Goal: Transaction & Acquisition: Purchase product/service

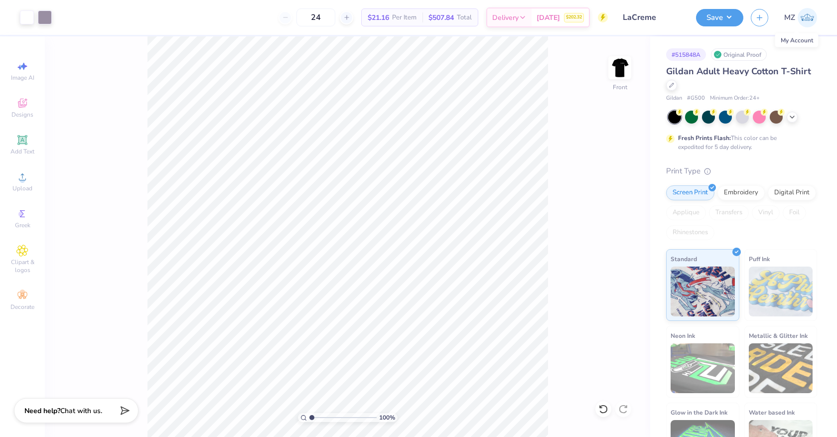
click at [812, 18] on img at bounding box center [807, 17] width 19 height 19
click at [185, 20] on div "24 $21.16 Per Item $507.84 Total Delivery [DATE] $202.32" at bounding box center [333, 17] width 549 height 35
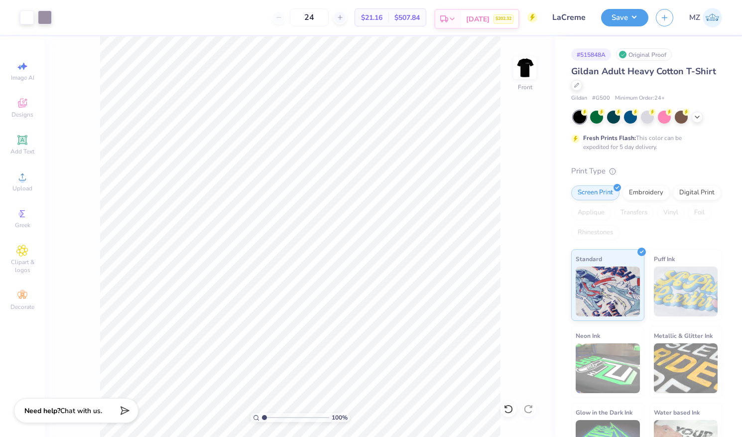
click at [501, 24] on div "[DATE] $202.32" at bounding box center [489, 19] width 57 height 18
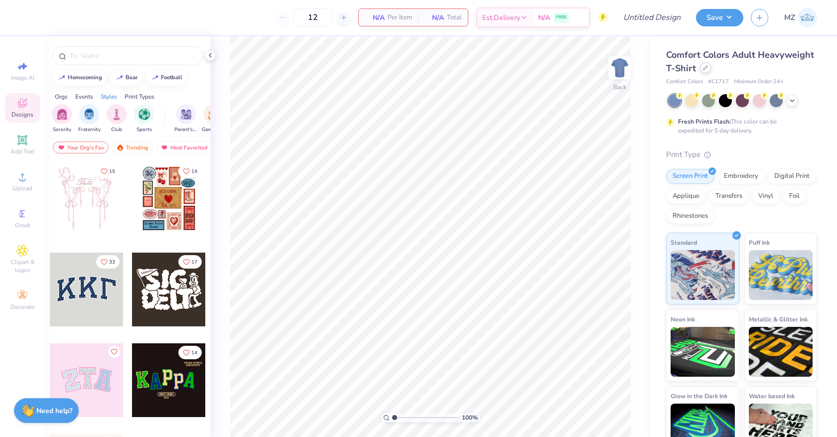
click at [708, 73] on div "Comfort Colors Adult Heavyweight T-Shirt" at bounding box center [741, 61] width 151 height 27
click at [705, 67] on icon at bounding box center [705, 67] width 5 height 5
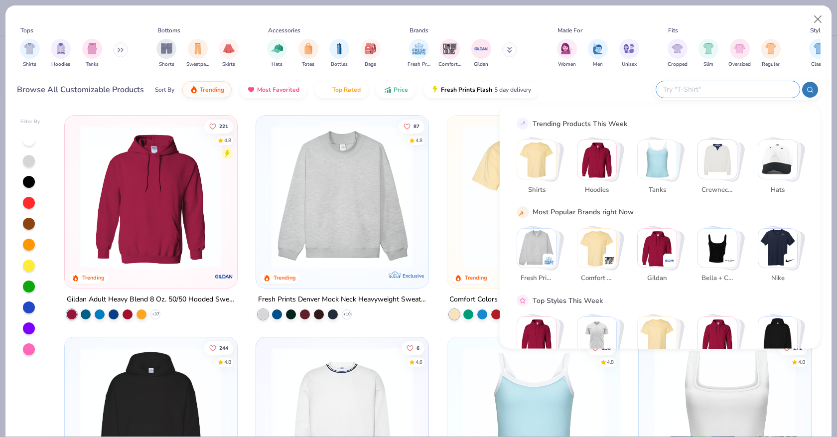
click at [730, 84] on input "text" at bounding box center [727, 89] width 131 height 11
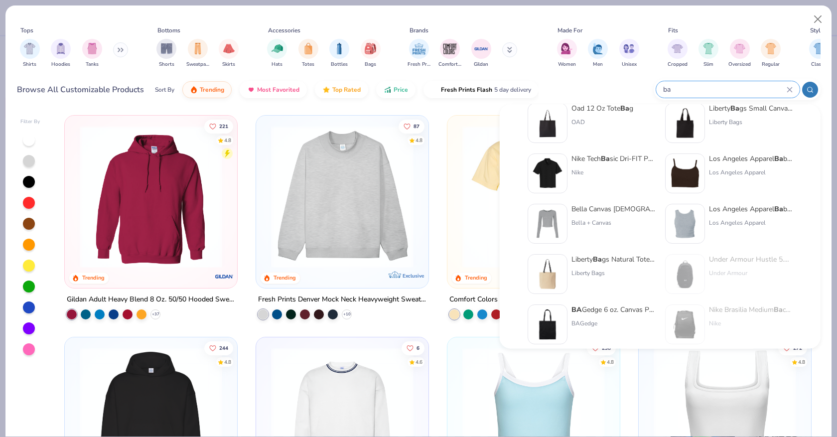
scroll to position [409, 0]
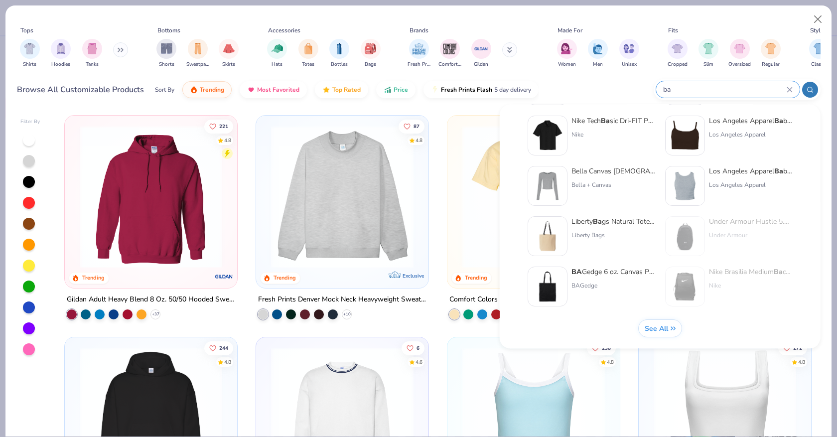
type input "ba"
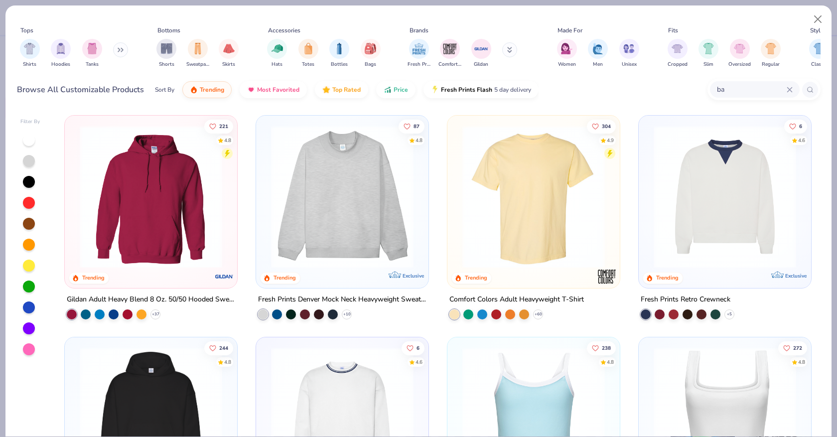
click at [666, 327] on span "See All" at bounding box center [655, 328] width 23 height 9
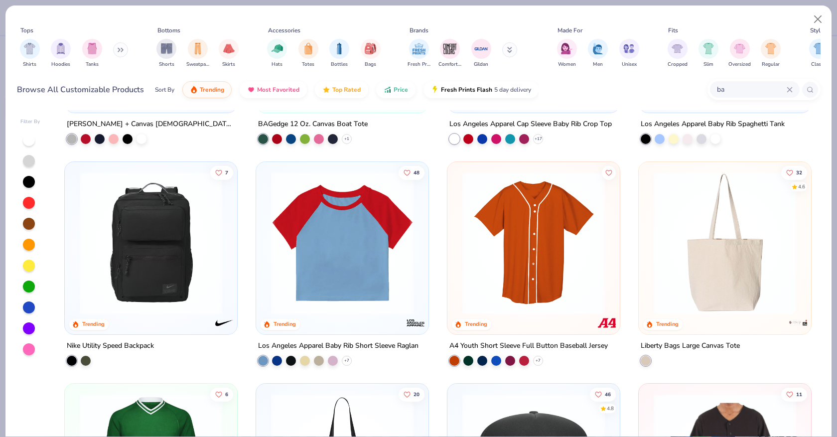
scroll to position [176, 0]
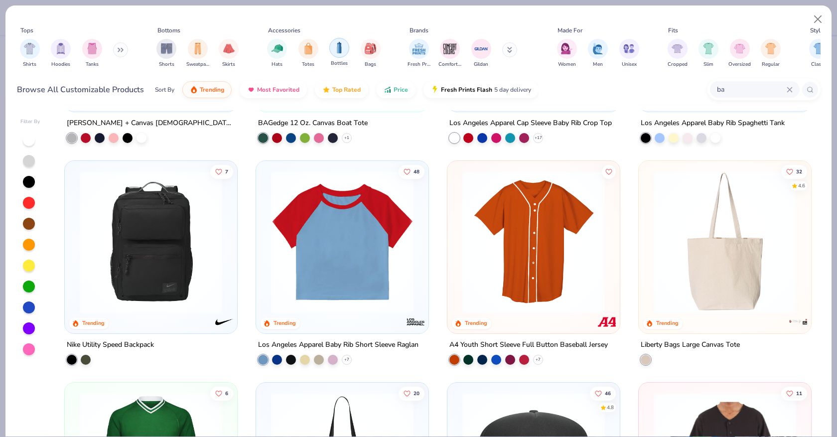
click at [336, 53] on img "filter for Bottles" at bounding box center [339, 47] width 11 height 11
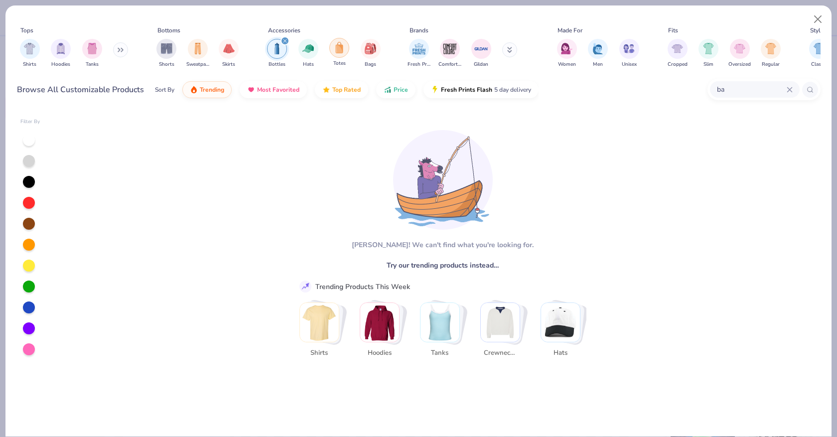
click at [345, 52] on div "filter for Totes" at bounding box center [339, 48] width 20 height 20
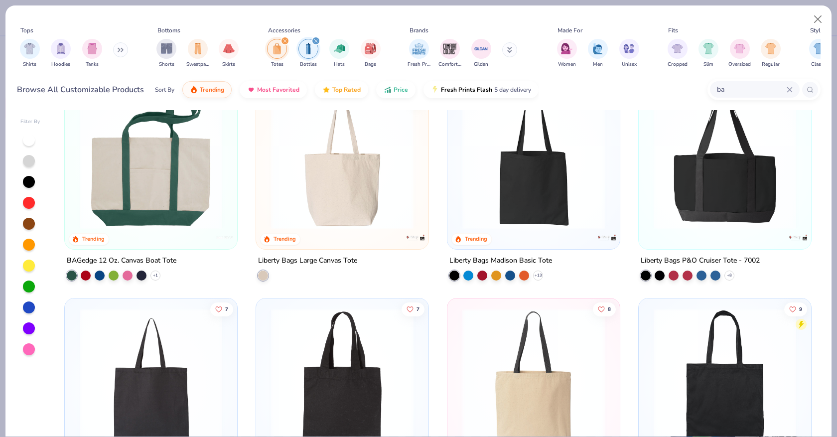
scroll to position [41, 0]
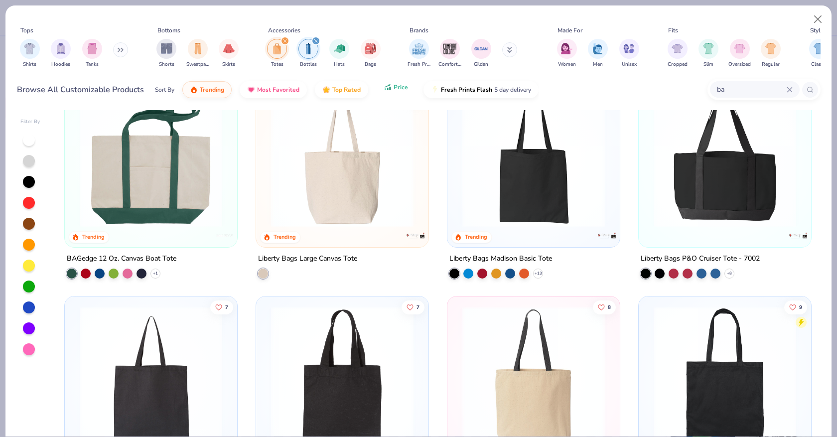
click at [387, 89] on icon "button" at bounding box center [387, 89] width 1 height 2
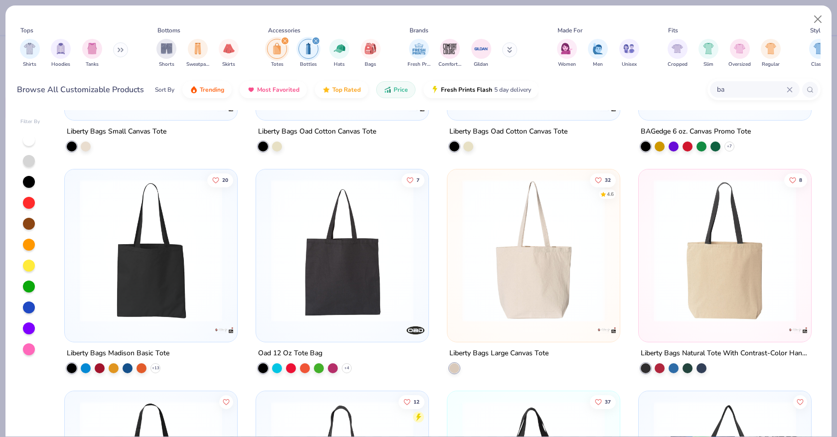
scroll to position [0, 0]
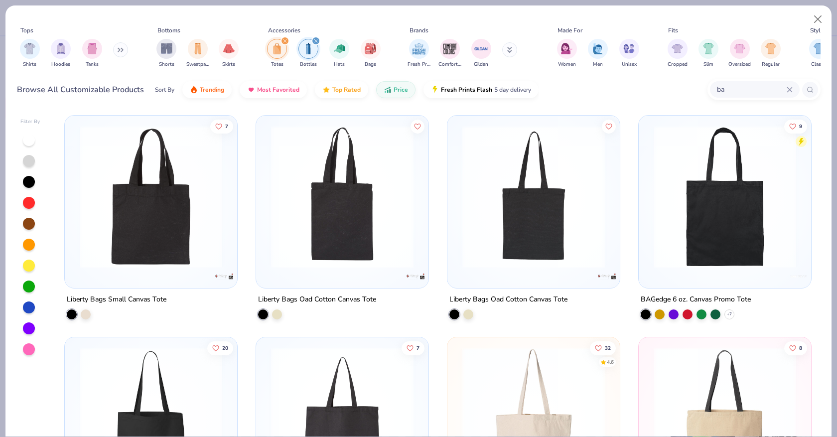
click at [183, 226] on img at bounding box center [151, 197] width 152 height 143
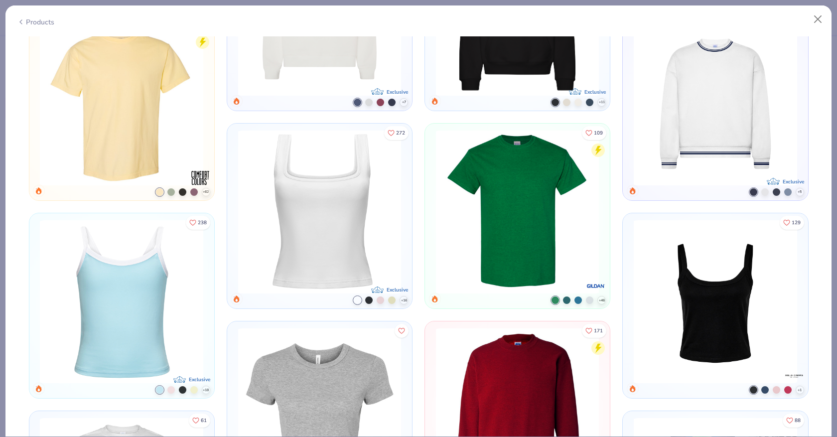
scroll to position [853, 0]
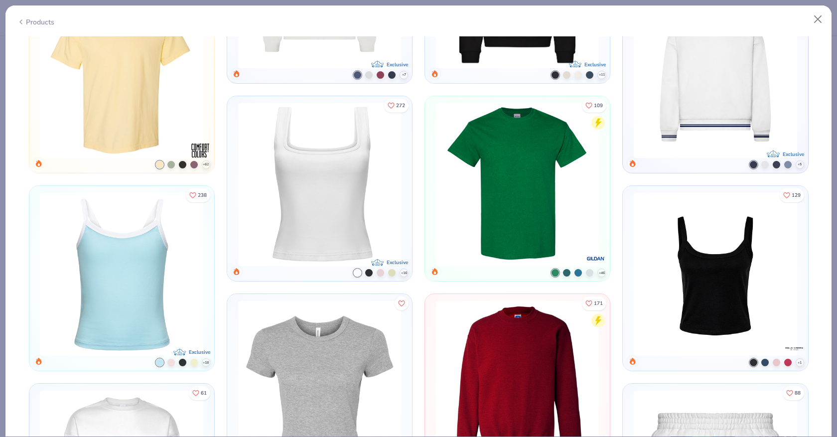
click at [37, 19] on div "Products" at bounding box center [35, 22] width 37 height 10
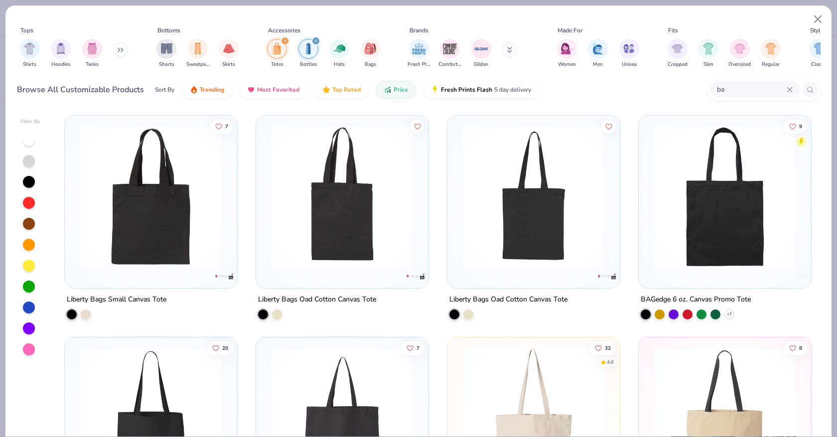
click at [275, 50] on img "filter for Totes" at bounding box center [277, 48] width 11 height 11
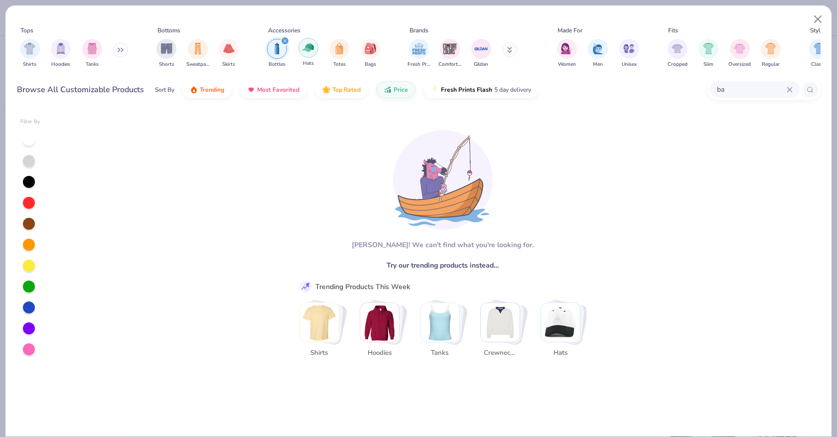
click at [307, 53] on div "filter for Hats" at bounding box center [308, 48] width 20 height 20
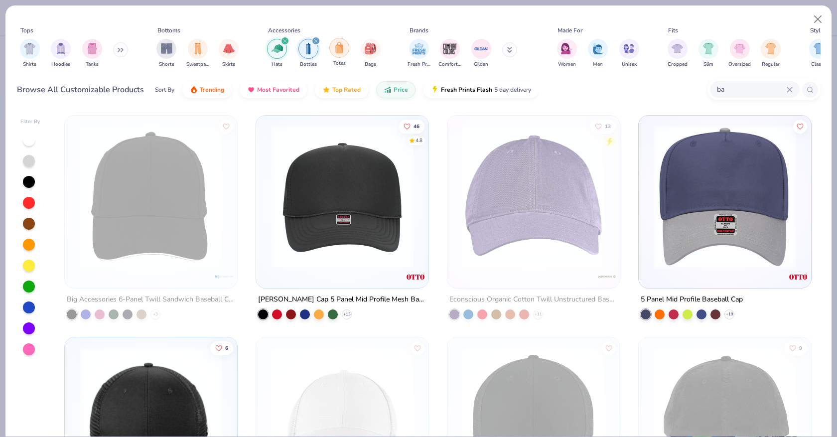
click at [332, 47] on div "filter for Totes" at bounding box center [339, 48] width 20 height 20
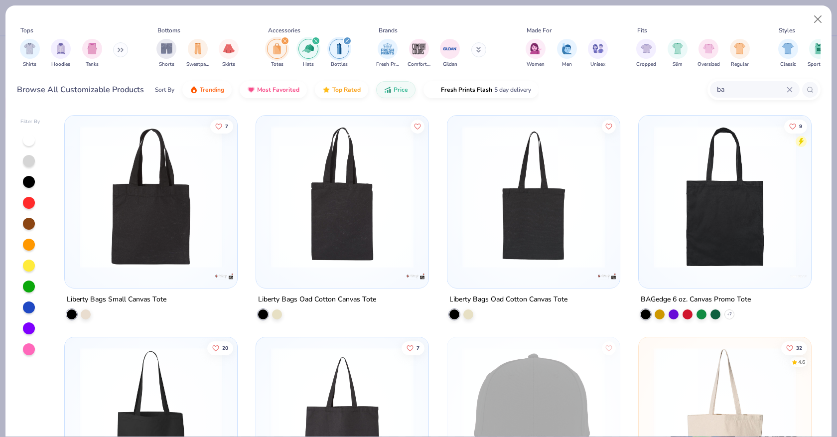
click at [281, 48] on img "filter for Totes" at bounding box center [277, 48] width 11 height 11
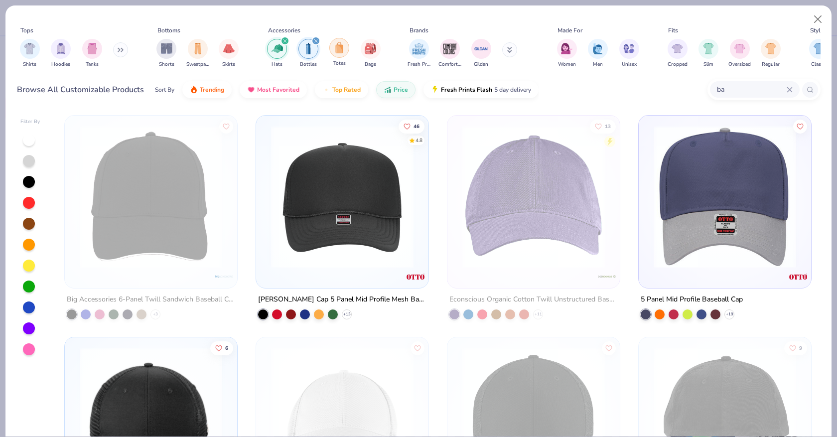
click at [335, 48] on img "filter for Totes" at bounding box center [339, 47] width 11 height 11
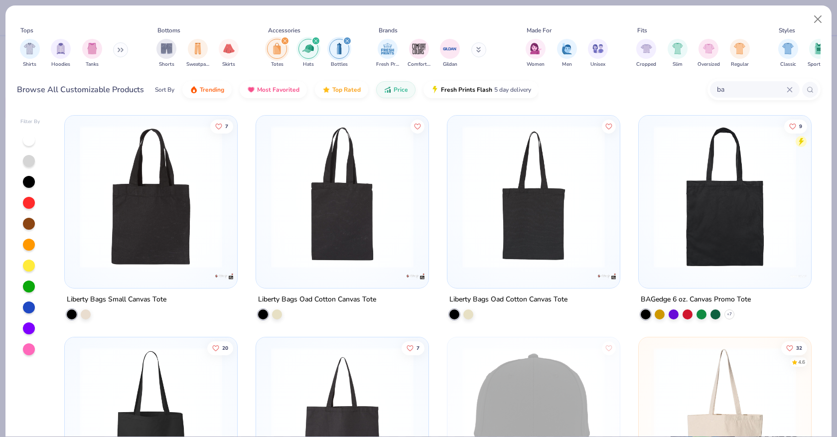
click at [305, 49] on img "filter for Hats" at bounding box center [307, 48] width 11 height 11
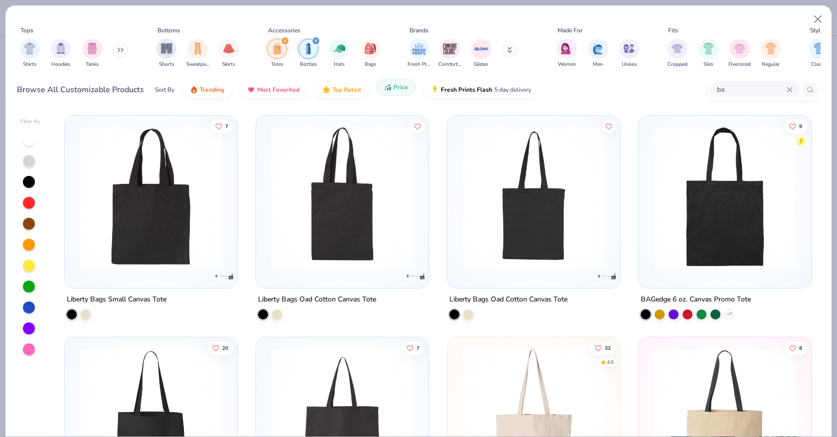
click at [402, 90] on span "Price" at bounding box center [401, 87] width 14 height 8
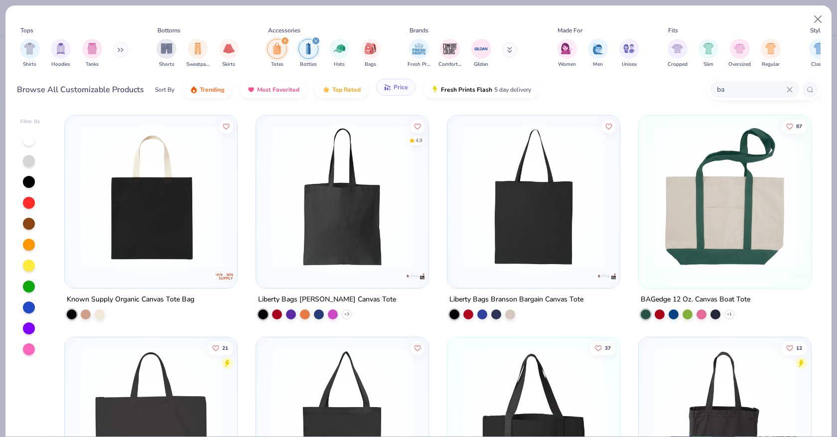
click at [391, 94] on button "Price" at bounding box center [395, 87] width 39 height 17
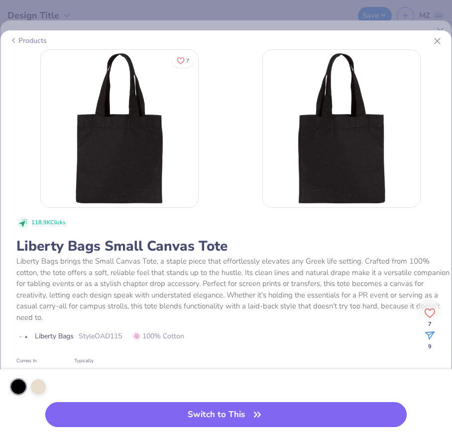
click at [205, 421] on button "Switch to This" at bounding box center [226, 414] width 362 height 25
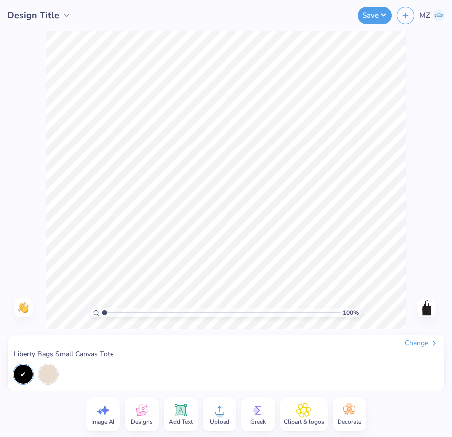
click at [182, 420] on span "Add Text" at bounding box center [181, 422] width 24 height 8
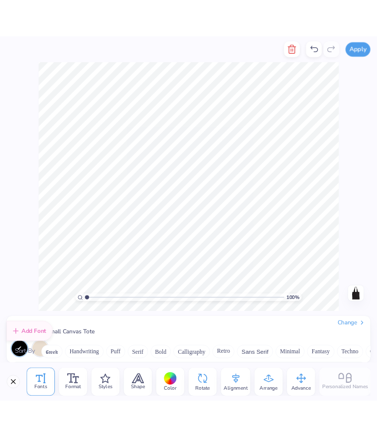
scroll to position [4342, 0]
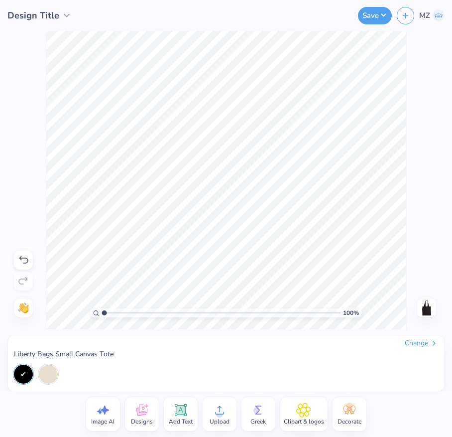
click at [21, 257] on icon at bounding box center [23, 260] width 12 height 12
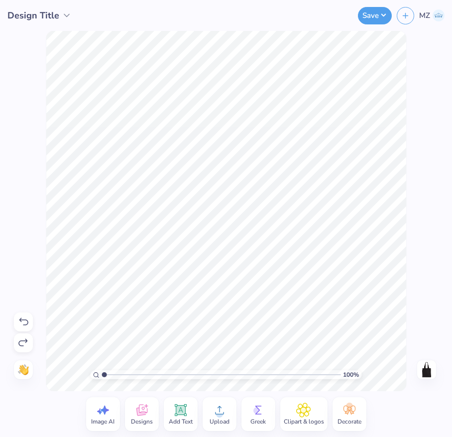
click at [21, 316] on icon at bounding box center [23, 322] width 12 height 12
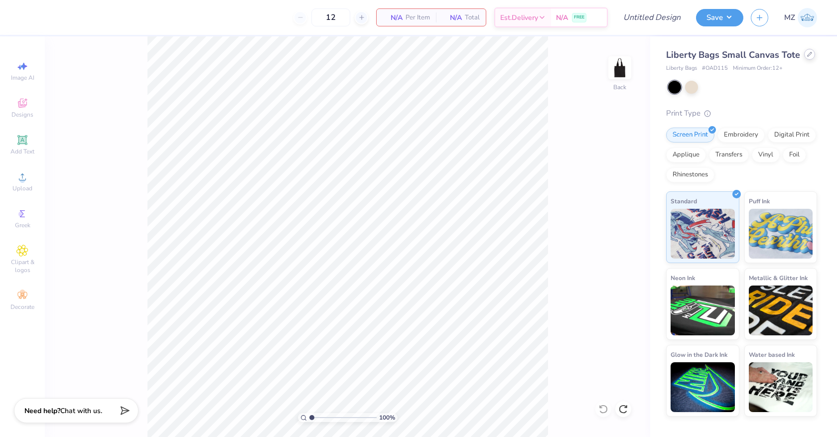
click at [810, 57] on div at bounding box center [809, 54] width 11 height 11
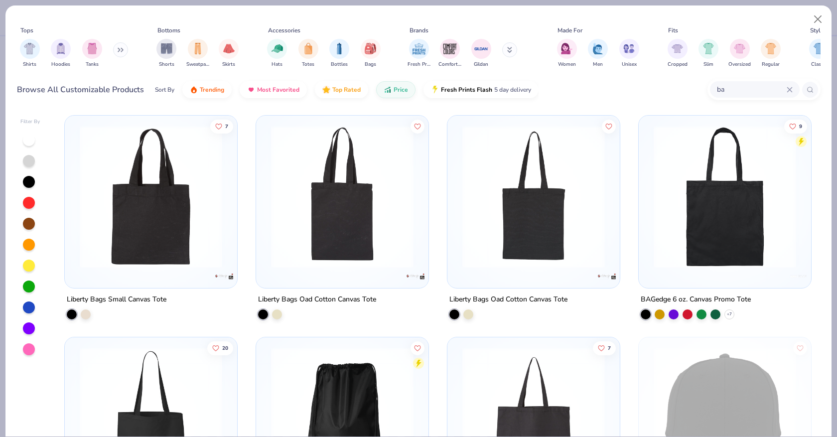
click at [187, 226] on img at bounding box center [151, 197] width 152 height 143
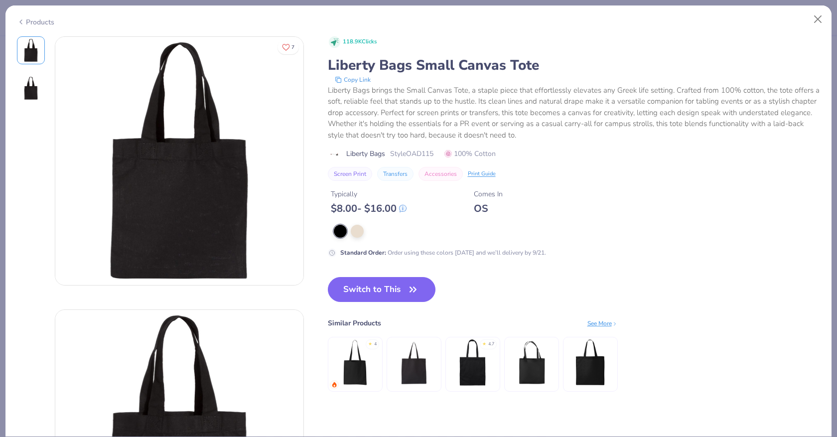
click at [423, 154] on span "Style OAD115" at bounding box center [411, 153] width 43 height 10
copy span "OAD115"
click at [594, 125] on div "Liberty Bags brings the Small Canvas Tote, a staple piece that effortlessly ele…" at bounding box center [574, 113] width 493 height 56
click at [542, 61] on div "Liberty Bags Small Canvas Tote" at bounding box center [574, 65] width 493 height 19
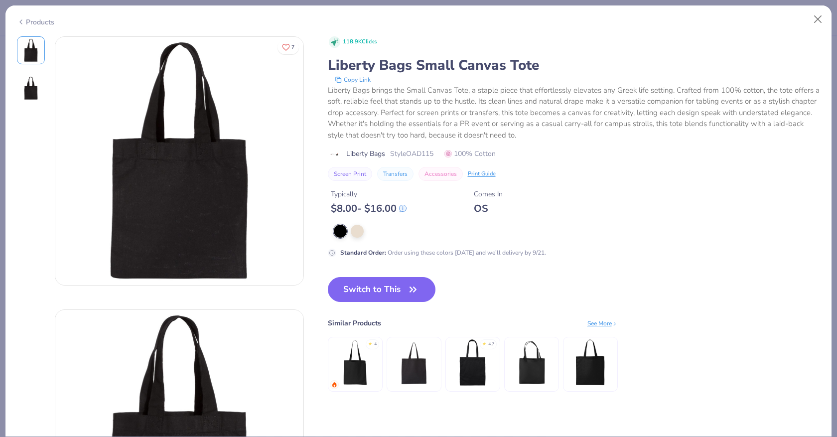
click at [542, 61] on div "Liberty Bags Small Canvas Tote" at bounding box center [574, 65] width 493 height 19
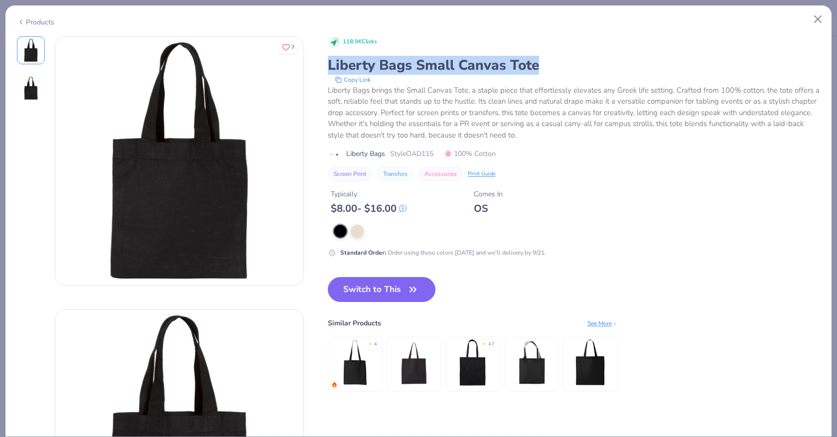
click at [542, 61] on div "Liberty Bags Small Canvas Tote" at bounding box center [574, 65] width 493 height 19
copy div "Liberty Bags Small Canvas Tote"
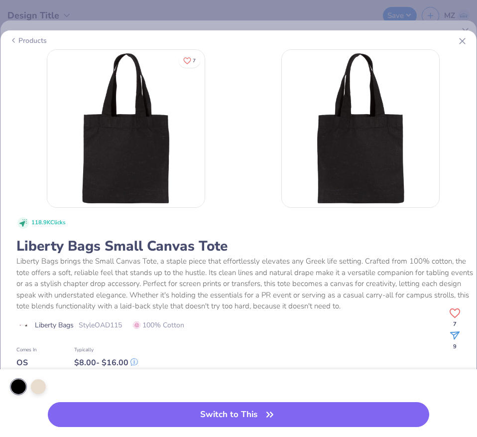
click at [461, 42] on line at bounding box center [462, 40] width 5 height 5
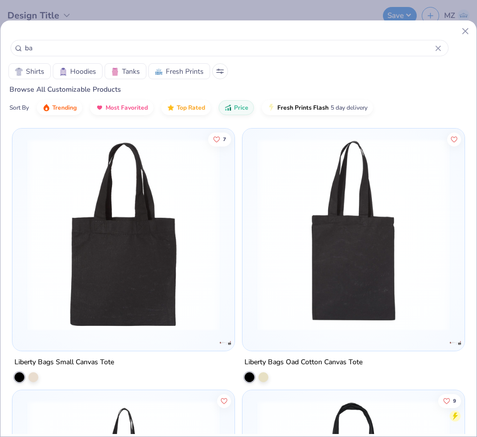
click at [456, 32] on div at bounding box center [233, 31] width 476 height 10
click at [462, 32] on icon at bounding box center [465, 31] width 10 height 10
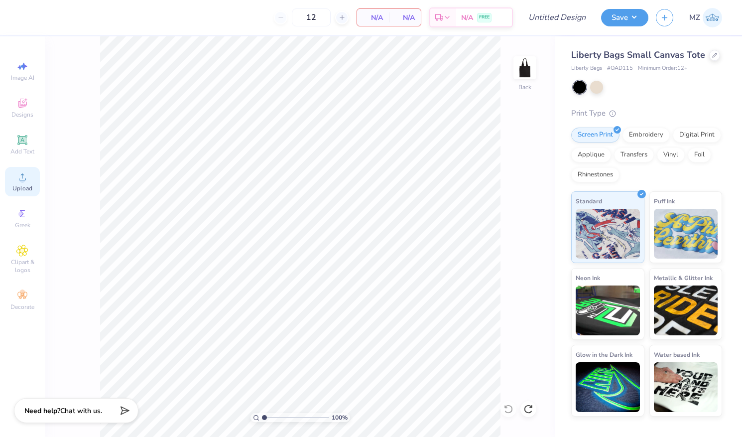
click at [23, 187] on span "Upload" at bounding box center [22, 188] width 20 height 8
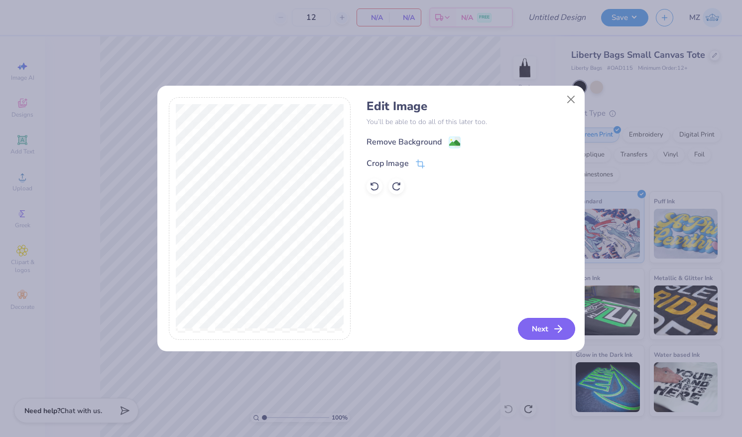
click at [547, 330] on button "Next" at bounding box center [546, 329] width 57 height 22
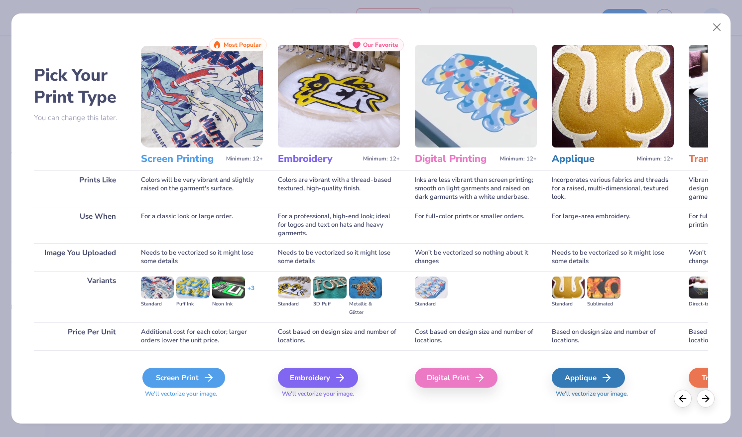
click at [194, 383] on div "Screen Print" at bounding box center [184, 378] width 83 height 20
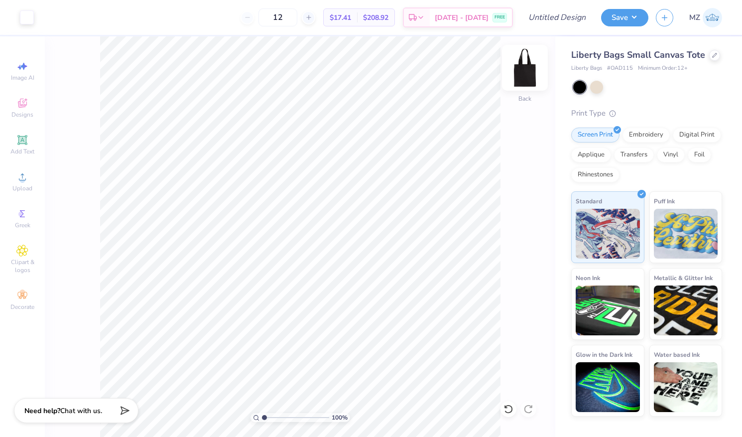
click at [532, 72] on img at bounding box center [525, 68] width 40 height 40
click at [512, 70] on img at bounding box center [525, 68] width 40 height 40
click at [293, 18] on input "12" at bounding box center [278, 17] width 39 height 18
type input "1"
type input "24"
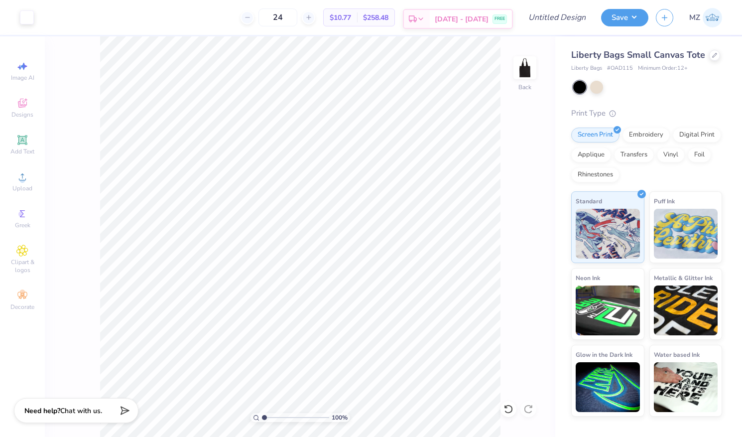
click at [493, 17] on div "FREE" at bounding box center [500, 18] width 14 height 9
click at [486, 19] on span "[DATE] - [DATE]" at bounding box center [462, 19] width 54 height 10
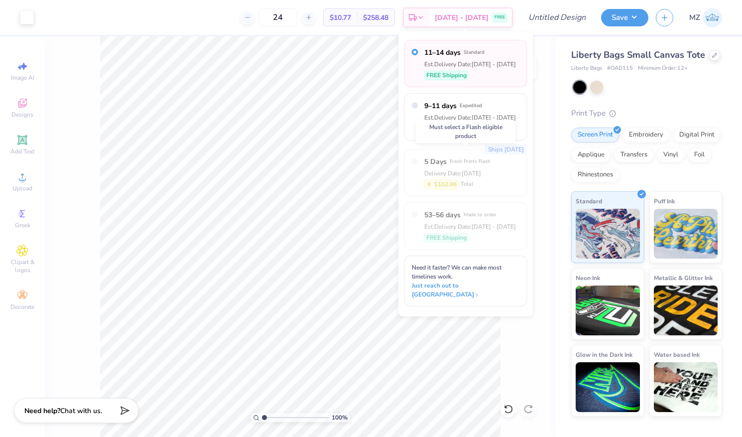
click at [431, 172] on div "Delivery Date: Sep 12" at bounding box center [458, 173] width 66 height 9
click at [596, 93] on div at bounding box center [596, 86] width 13 height 13
click at [597, 91] on div at bounding box center [596, 86] width 13 height 13
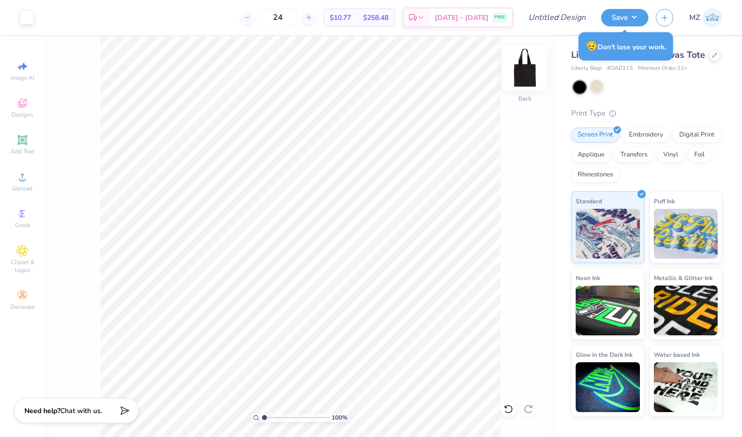
click at [526, 72] on img at bounding box center [525, 68] width 40 height 40
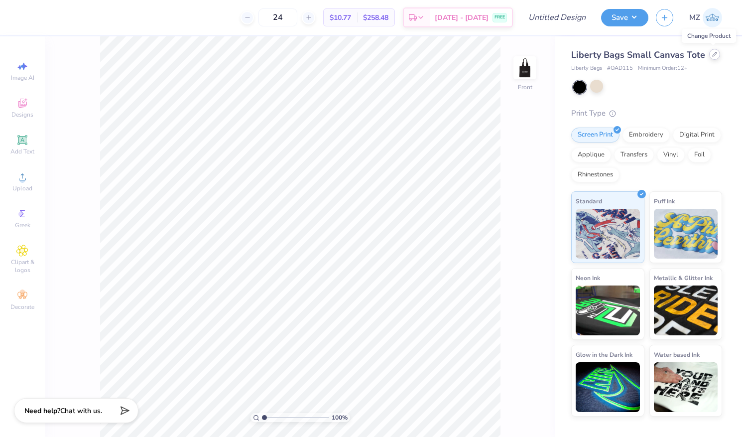
click at [715, 53] on icon at bounding box center [715, 54] width 5 height 5
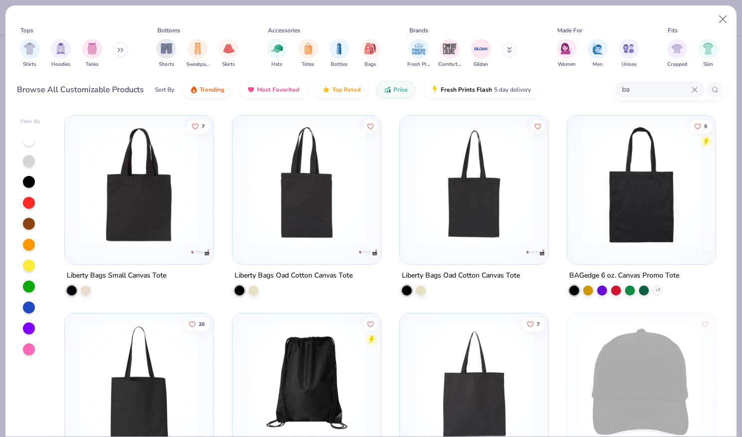
click at [462, 228] on img at bounding box center [474, 185] width 129 height 119
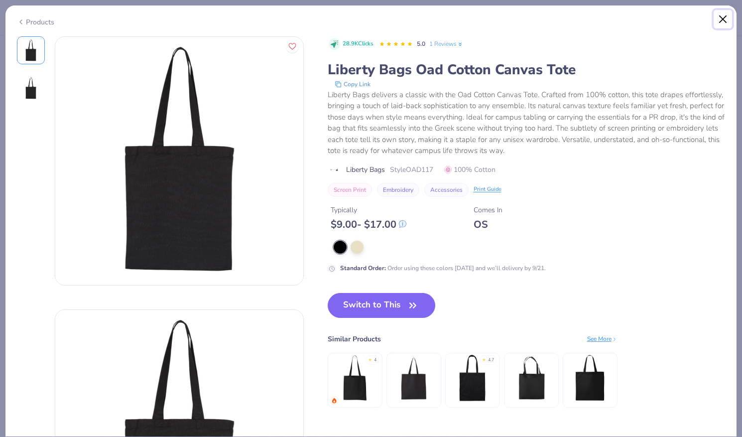
click at [723, 21] on button "Close" at bounding box center [723, 19] width 19 height 19
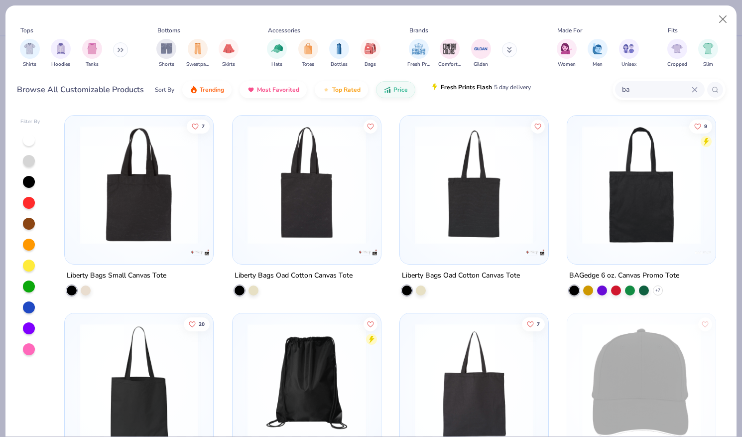
click at [511, 84] on span "5 day delivery" at bounding box center [512, 87] width 37 height 11
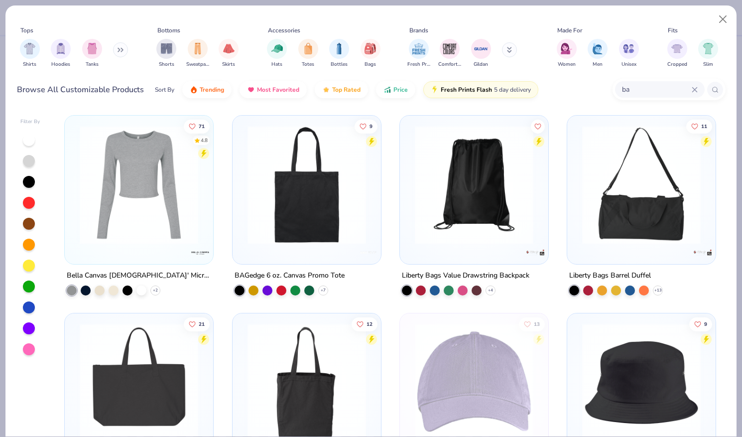
click at [285, 219] on img at bounding box center [307, 185] width 129 height 119
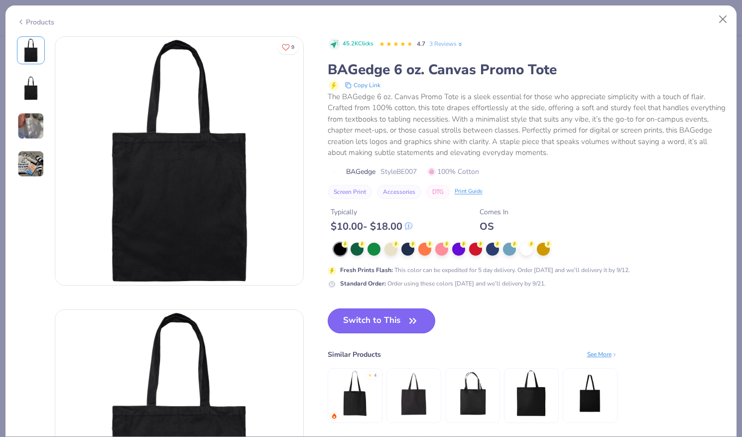
click at [403, 325] on button "Switch to This" at bounding box center [382, 320] width 108 height 25
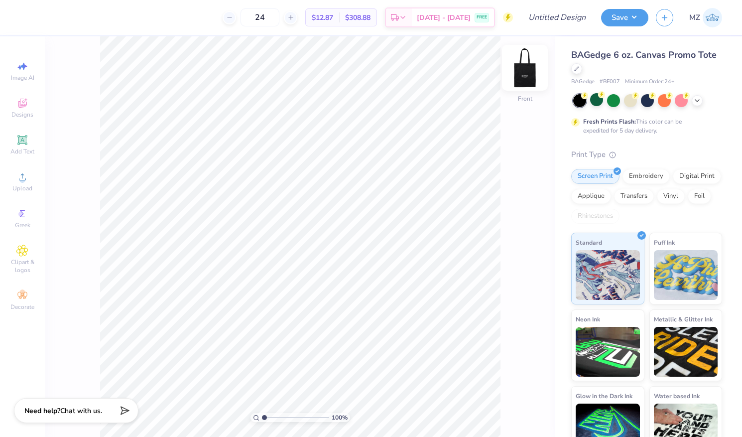
click at [522, 74] on img at bounding box center [525, 68] width 40 height 40
type input "4.89"
type input "2.23"
click at [461, 18] on span "[DATE] - [DATE]" at bounding box center [444, 19] width 54 height 10
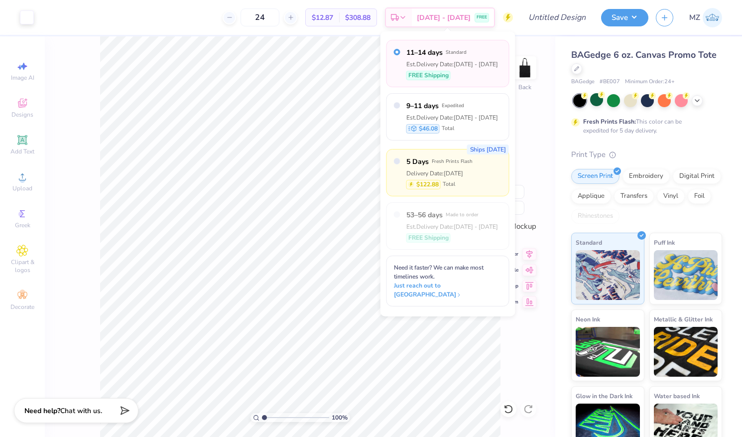
click at [448, 157] on label "5 Days Fresh Prints Flash" at bounding box center [440, 161] width 66 height 10
radio input "false"
radio input "true"
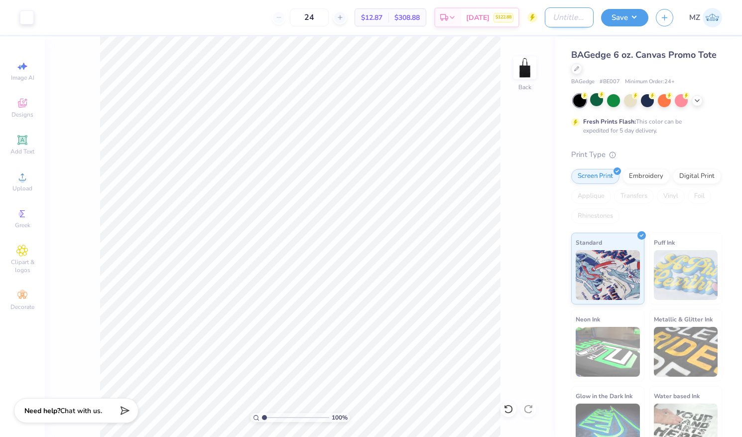
click at [558, 21] on input "Design Title" at bounding box center [569, 17] width 49 height 20
type input "LaCreme Bag"
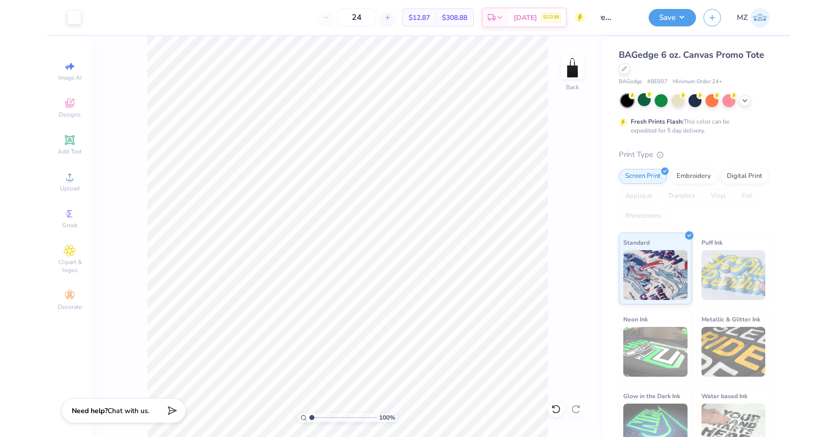
scroll to position [0, 0]
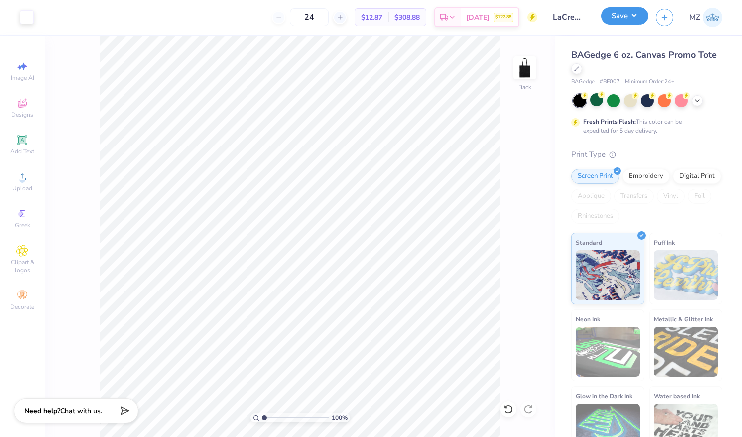
click at [635, 15] on button "Save" at bounding box center [624, 15] width 47 height 17
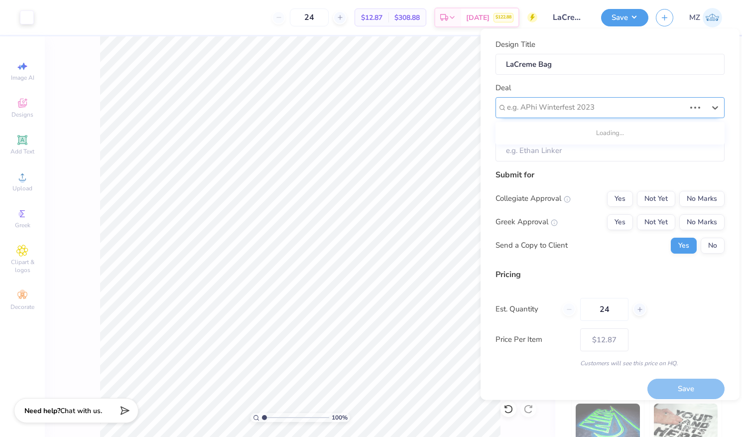
click at [628, 104] on div at bounding box center [596, 107] width 178 height 13
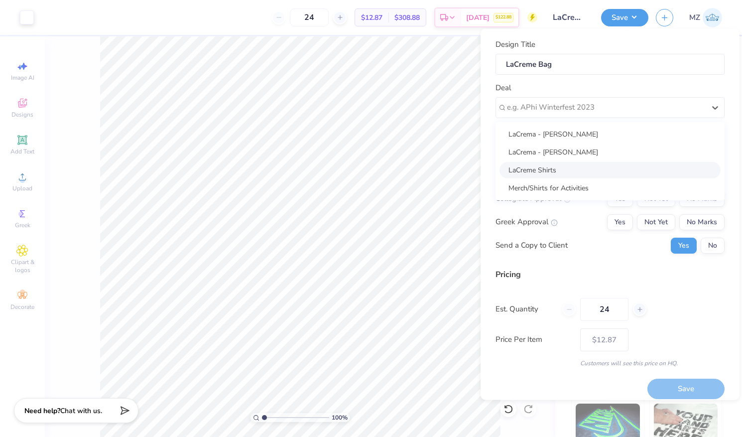
click at [604, 175] on div "LaCreme Shirts" at bounding box center [610, 169] width 221 height 16
type input "Patricia Pinto"
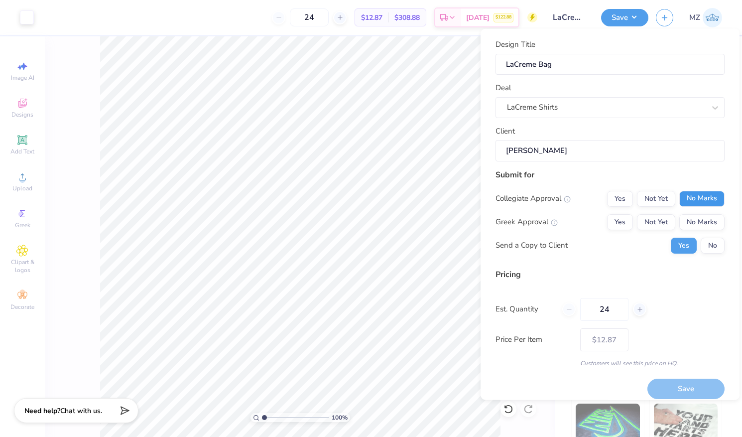
click at [690, 200] on button "No Marks" at bounding box center [702, 198] width 45 height 16
click at [691, 228] on button "No Marks" at bounding box center [702, 222] width 45 height 16
type input "$12.87"
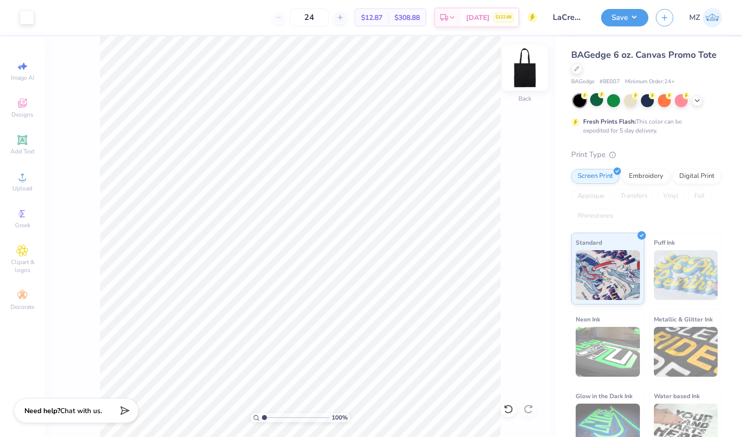
click at [533, 69] on img at bounding box center [525, 68] width 40 height 40
click at [510, 334] on div "100 % Front" at bounding box center [300, 236] width 511 height 401
click at [525, 65] on img at bounding box center [525, 68] width 40 height 40
click at [579, 68] on div at bounding box center [576, 67] width 11 height 11
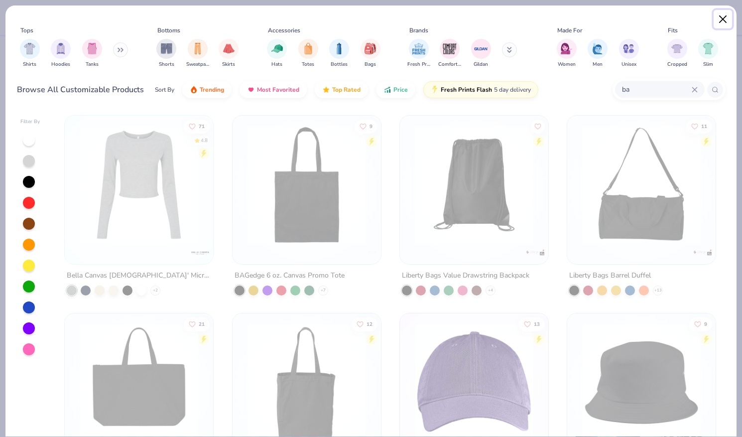
click at [724, 20] on button "Close" at bounding box center [723, 19] width 19 height 19
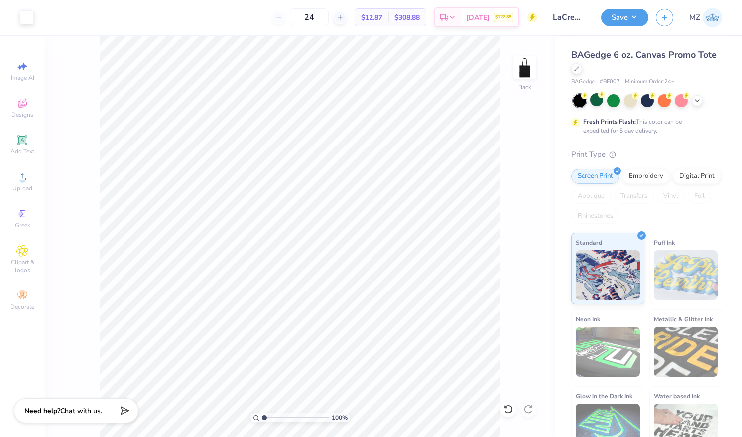
click at [690, 54] on span "BAGedge 6 oz. Canvas Promo Tote" at bounding box center [643, 55] width 145 height 12
click at [578, 70] on div at bounding box center [576, 67] width 11 height 11
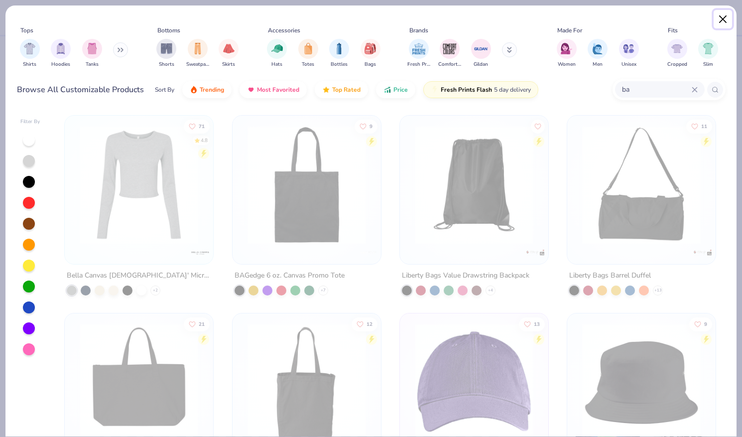
click at [724, 16] on button "Close" at bounding box center [723, 19] width 19 height 19
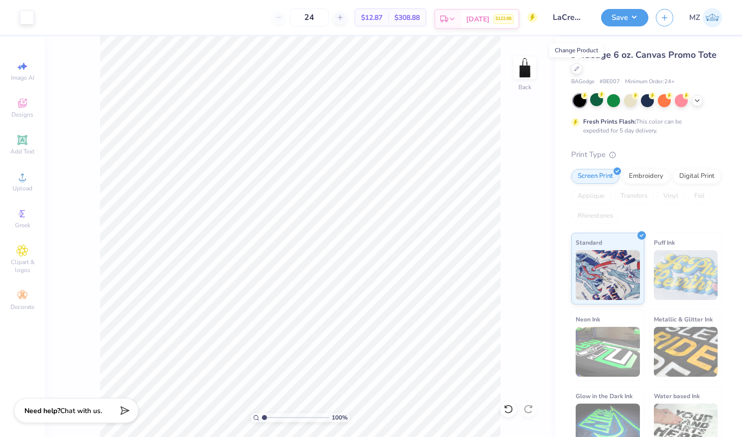
click at [467, 19] on span "Sep 12" at bounding box center [477, 19] width 23 height 10
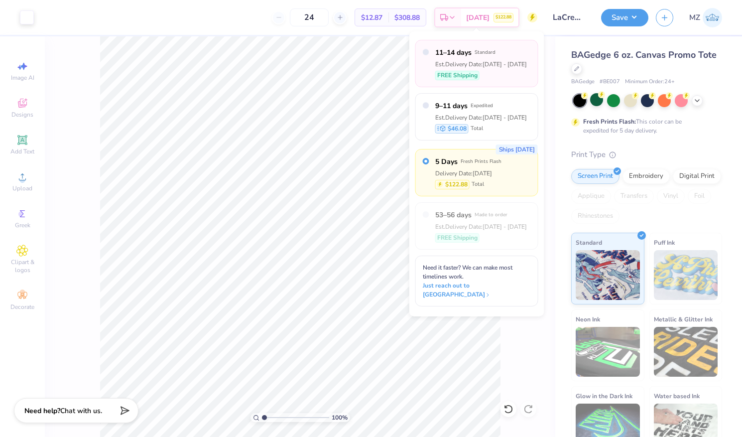
click at [475, 60] on div "Est. Delivery Date: Sep 18 - 21" at bounding box center [481, 64] width 92 height 9
radio input "true"
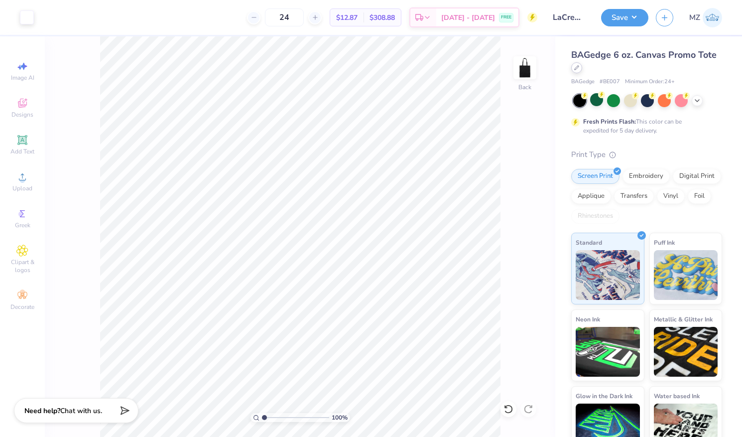
click at [580, 66] on div at bounding box center [576, 67] width 11 height 11
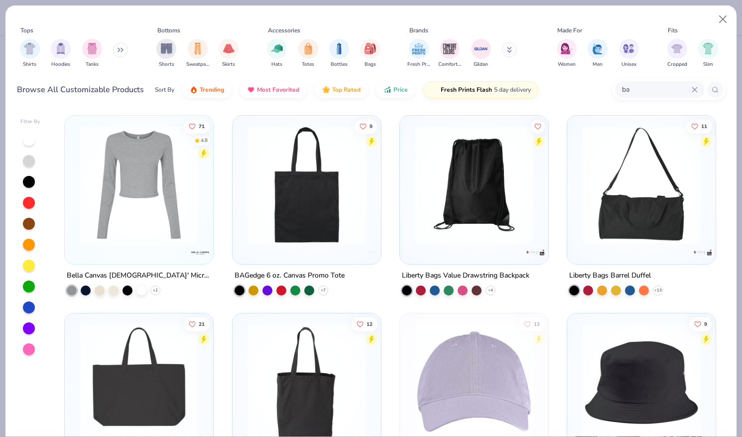
click at [351, 184] on img at bounding box center [307, 185] width 129 height 119
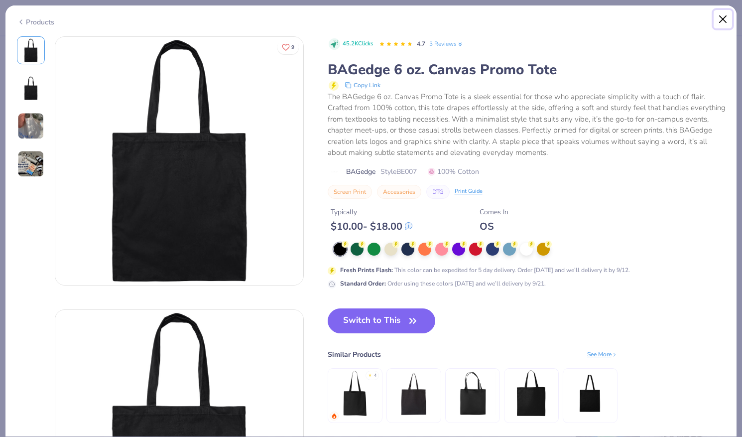
click at [721, 20] on button "Close" at bounding box center [723, 19] width 19 height 19
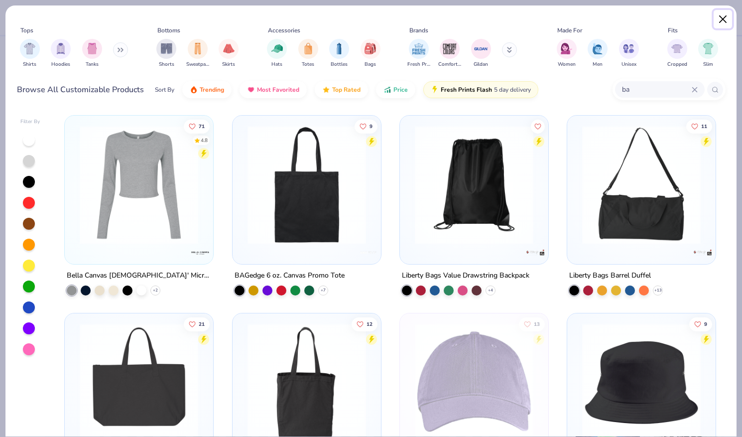
click at [721, 22] on button "Close" at bounding box center [723, 19] width 19 height 19
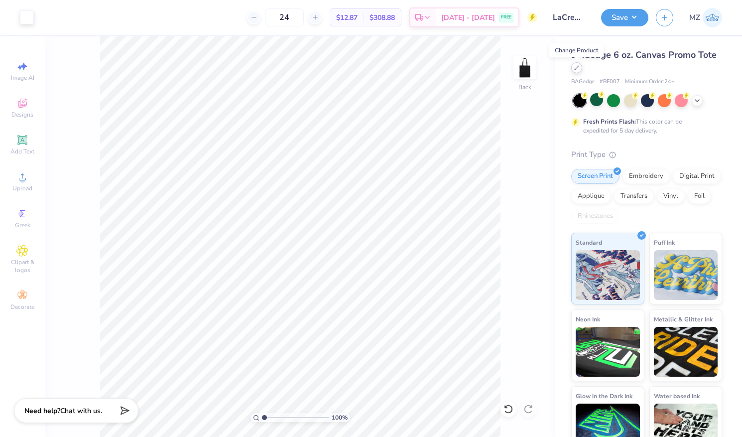
click at [580, 68] on div at bounding box center [576, 67] width 11 height 11
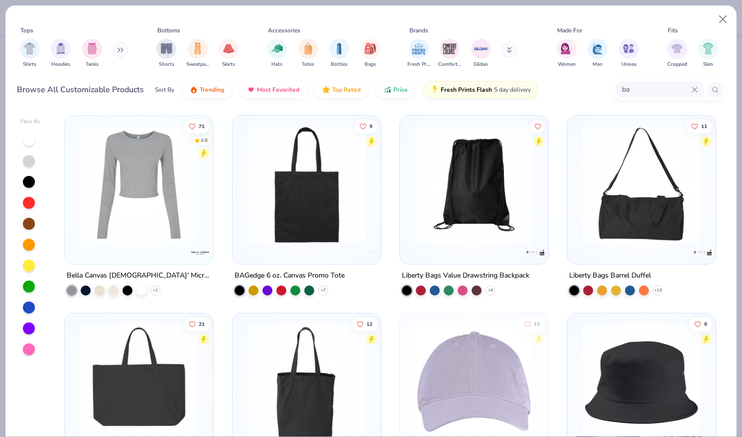
click at [361, 208] on img at bounding box center [307, 185] width 129 height 119
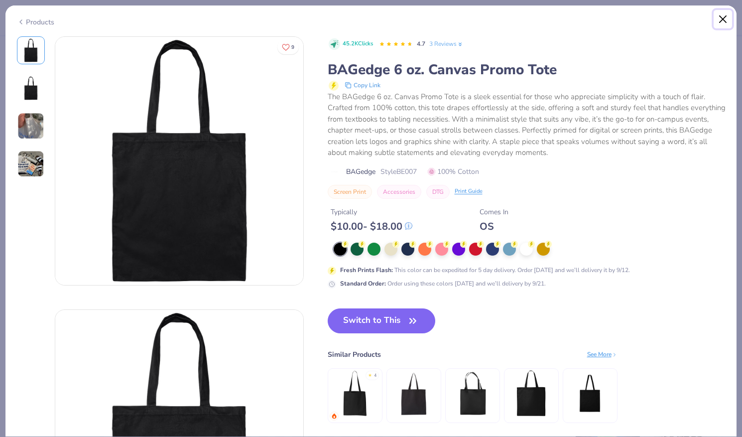
click at [728, 16] on button "Close" at bounding box center [723, 19] width 19 height 19
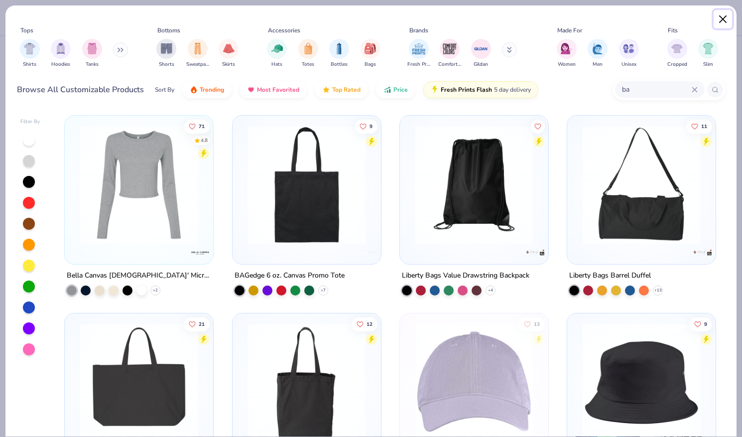
click at [722, 21] on button "Close" at bounding box center [723, 19] width 19 height 19
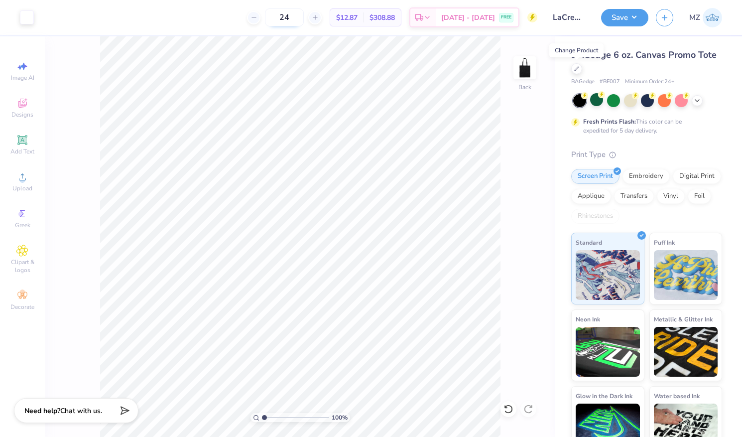
click at [302, 18] on input "24" at bounding box center [284, 17] width 39 height 18
type input "2"
type input "50"
click at [639, 16] on button "Save" at bounding box center [624, 15] width 47 height 17
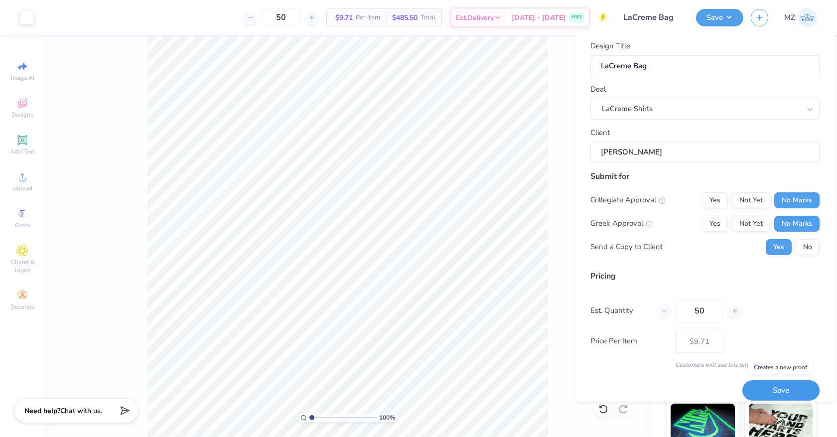
click at [755, 389] on button "Save" at bounding box center [780, 390] width 77 height 20
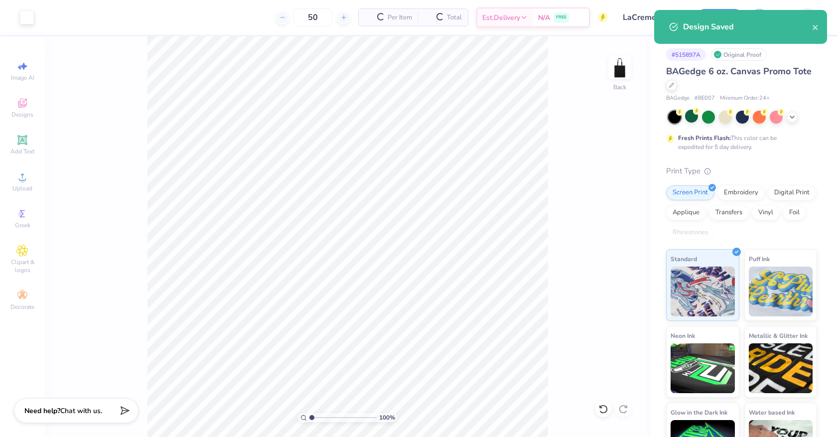
type input "$9.71"
click at [813, 29] on icon "close" at bounding box center [815, 27] width 5 height 5
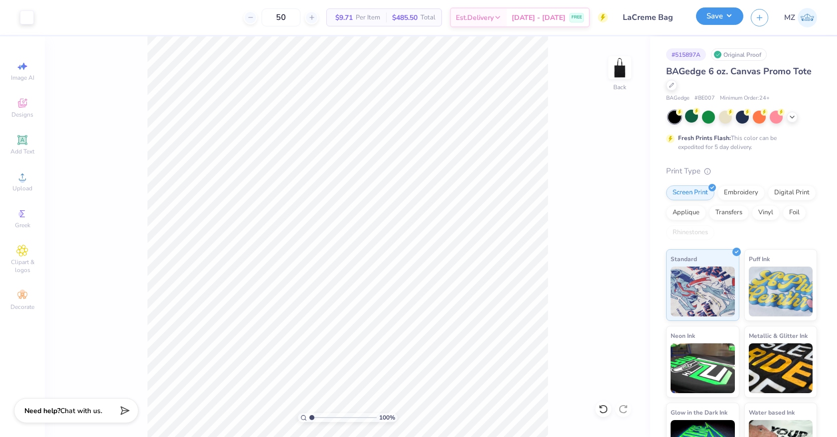
click at [728, 14] on button "Save" at bounding box center [719, 15] width 47 height 17
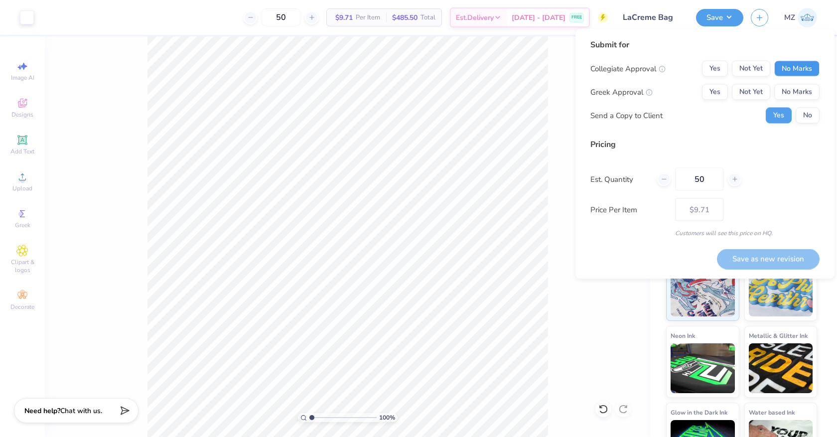
click at [783, 67] on button "No Marks" at bounding box center [796, 69] width 45 height 16
click at [783, 98] on button "No Marks" at bounding box center [796, 92] width 45 height 16
click at [548, 165] on div "100 % Back" at bounding box center [347, 236] width 605 height 401
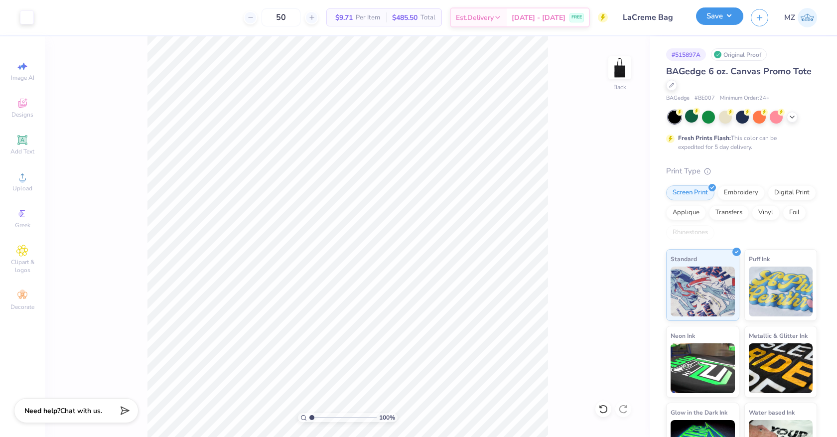
click at [727, 16] on button "Save" at bounding box center [719, 15] width 47 height 17
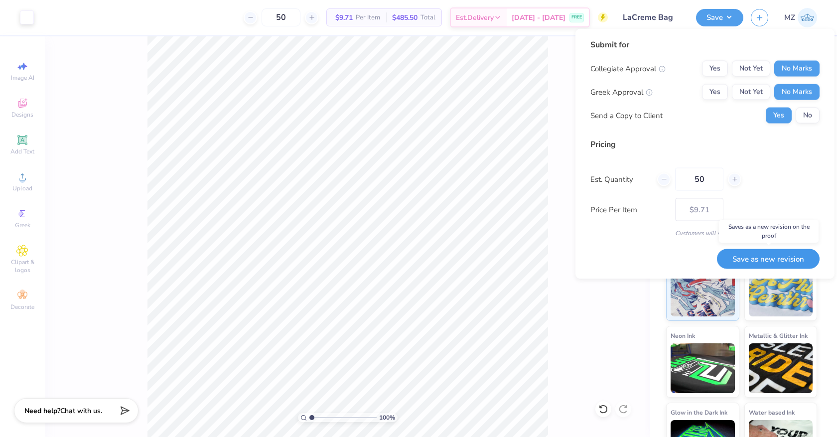
click at [765, 255] on button "Save as new revision" at bounding box center [768, 259] width 103 height 20
type input "$9.71"
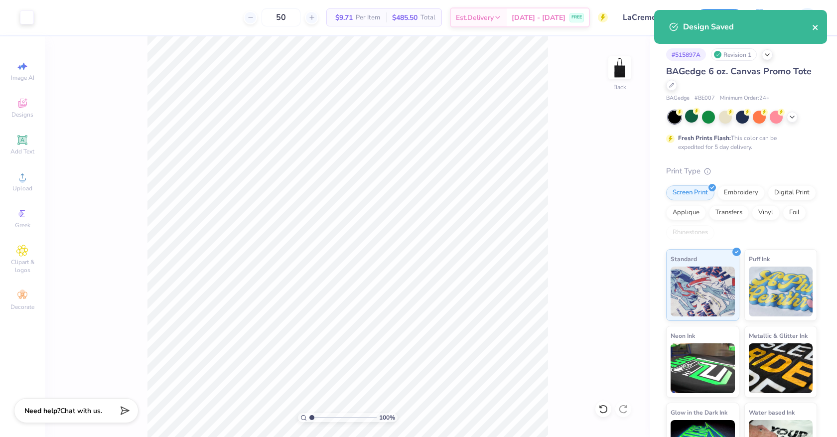
click at [812, 25] on icon "close" at bounding box center [815, 27] width 7 height 8
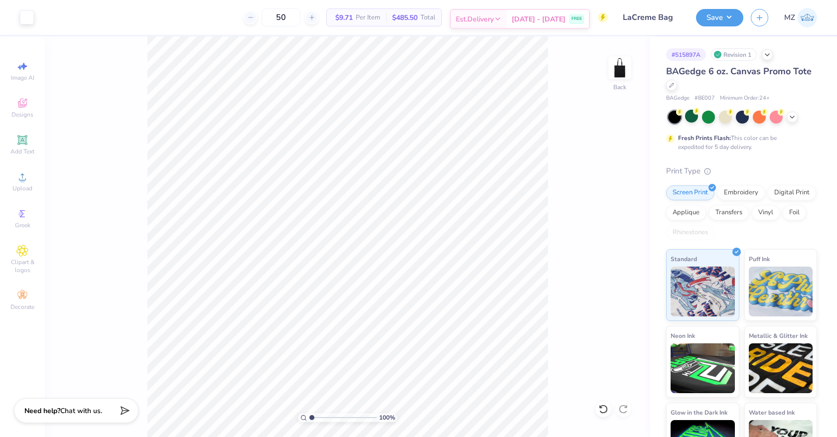
click at [537, 19] on span "[DATE] - [DATE]" at bounding box center [539, 19] width 54 height 10
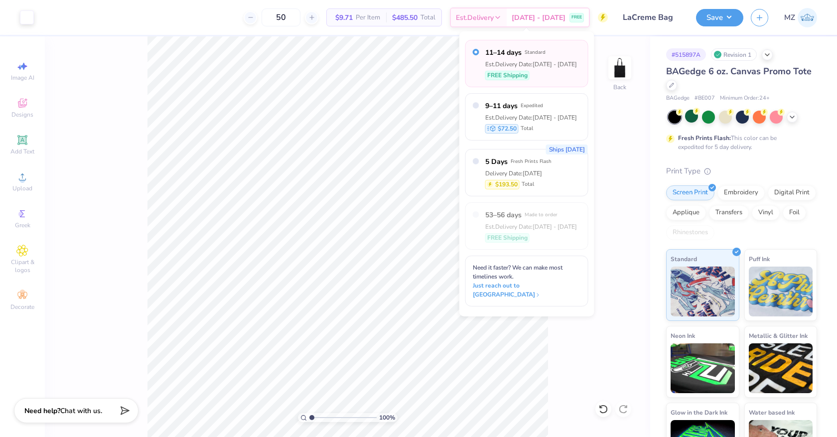
click at [627, 123] on div "100 % Back" at bounding box center [347, 236] width 605 height 401
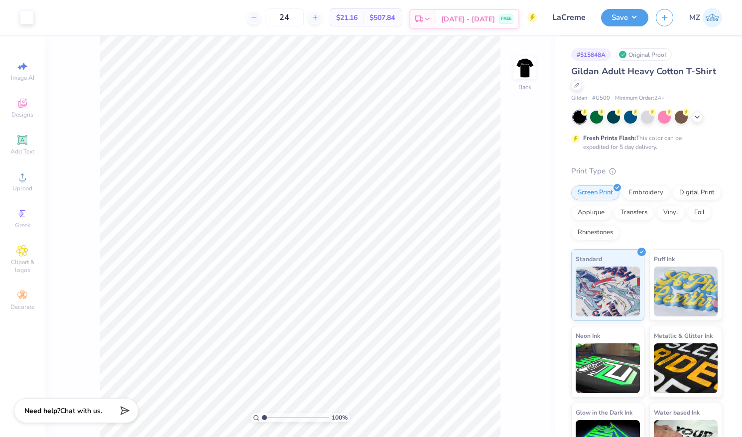
click at [500, 10] on div "Sep 18 - 21 FREE" at bounding box center [477, 19] width 82 height 18
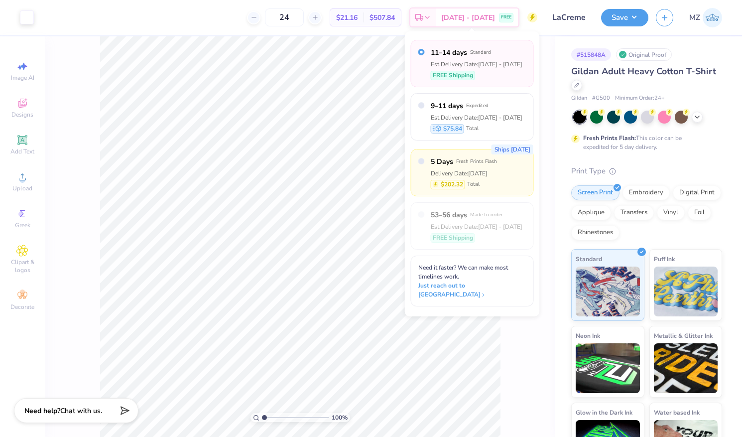
click at [480, 153] on div "Ships in 2 Days 5 Days Fresh Prints Flash Delivery Date: Sep 12 $202.32 Total" at bounding box center [472, 172] width 123 height 47
radio input "false"
radio input "true"
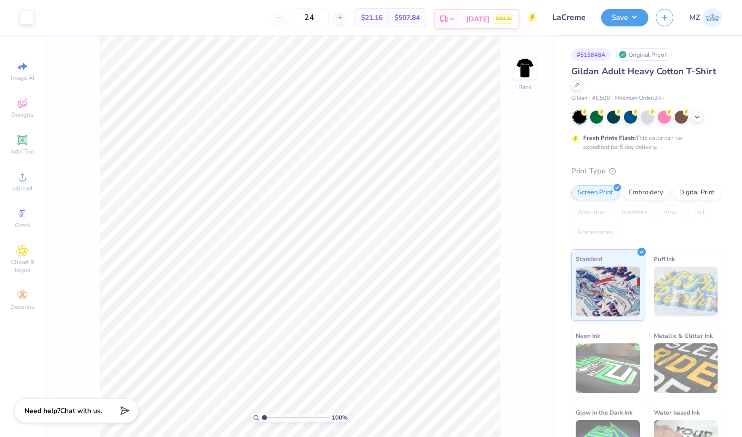
click at [472, 10] on div "Sep 12 $202.32" at bounding box center [489, 19] width 57 height 18
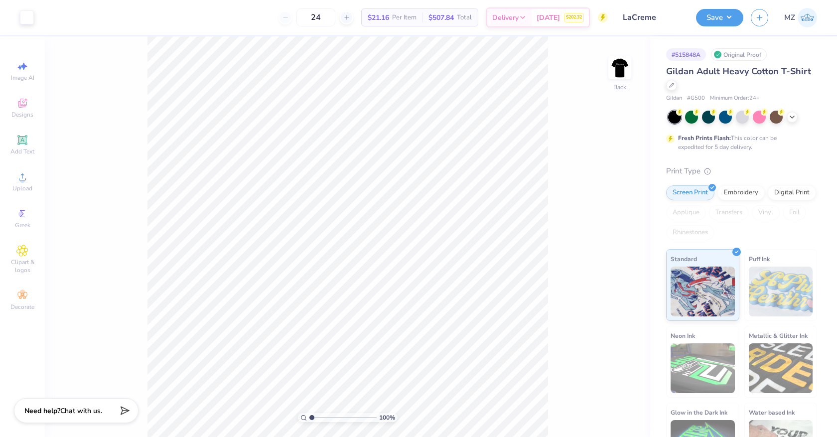
click at [715, 73] on span "Gildan Adult Heavy Cotton T-Shirt" at bounding box center [738, 71] width 145 height 12
click at [697, 96] on span "# G500" at bounding box center [696, 98] width 18 height 8
click at [759, 100] on span "Minimum Order: 24 +" at bounding box center [735, 98] width 50 height 8
click at [670, 84] on icon at bounding box center [671, 84] width 5 height 5
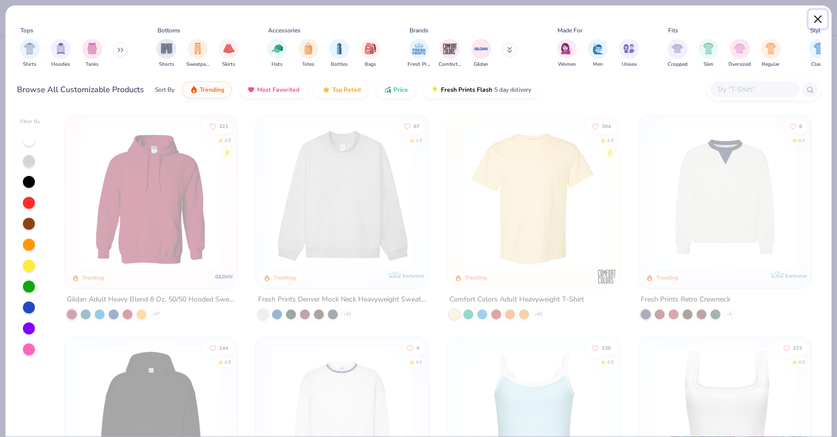
click at [817, 20] on button "Close" at bounding box center [818, 19] width 19 height 19
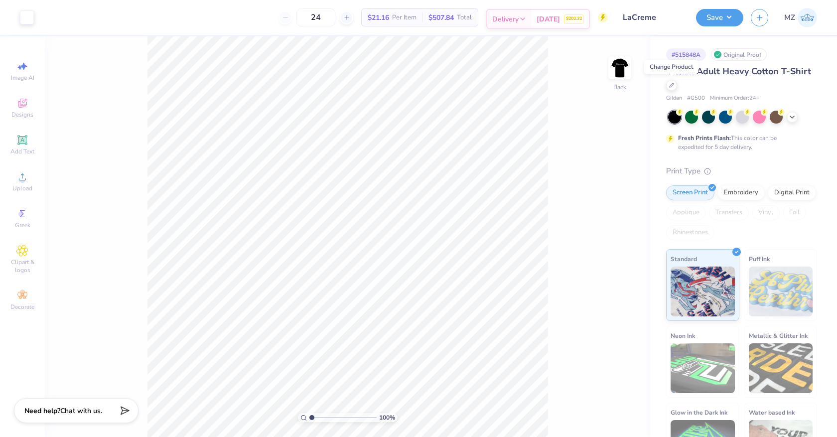
click at [535, 8] on div "Delivery Sep 12 $202.32" at bounding box center [538, 17] width 104 height 20
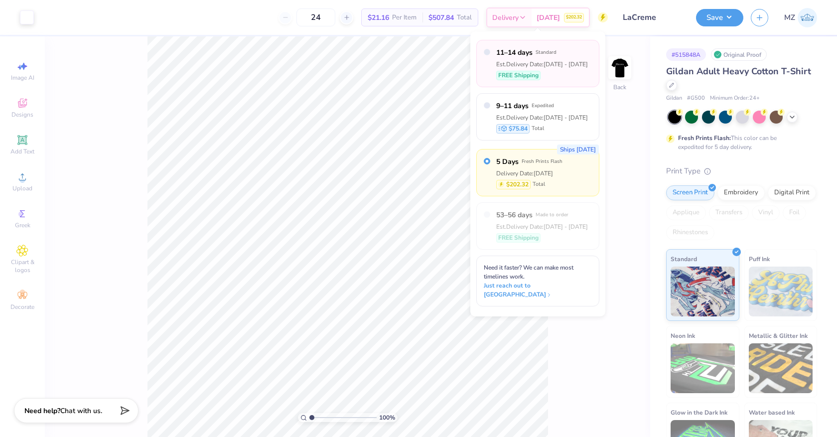
click at [539, 83] on div "11–14 days Standard Est. Delivery Date: Sep 18 - 21 FREE Shipping" at bounding box center [537, 63] width 123 height 47
radio input "true"
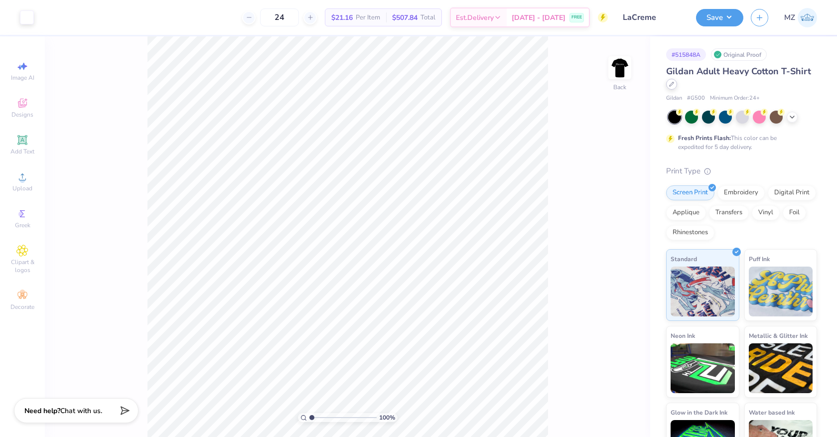
click at [668, 83] on div at bounding box center [671, 84] width 11 height 11
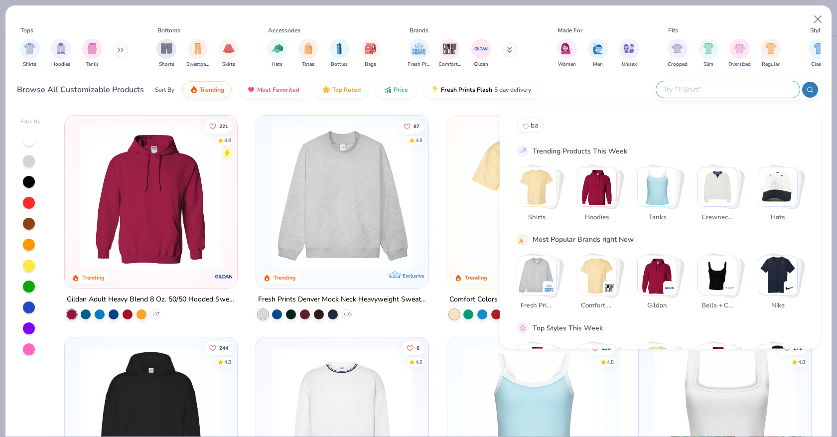
click at [754, 89] on input "text" at bounding box center [727, 89] width 131 height 11
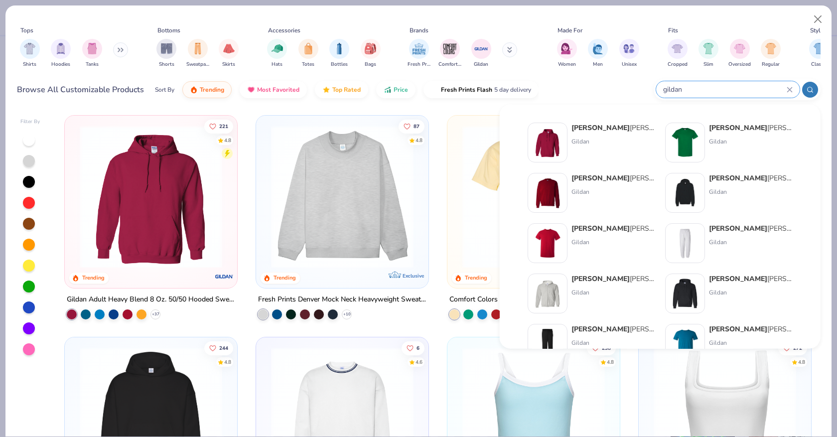
type input "gildan"
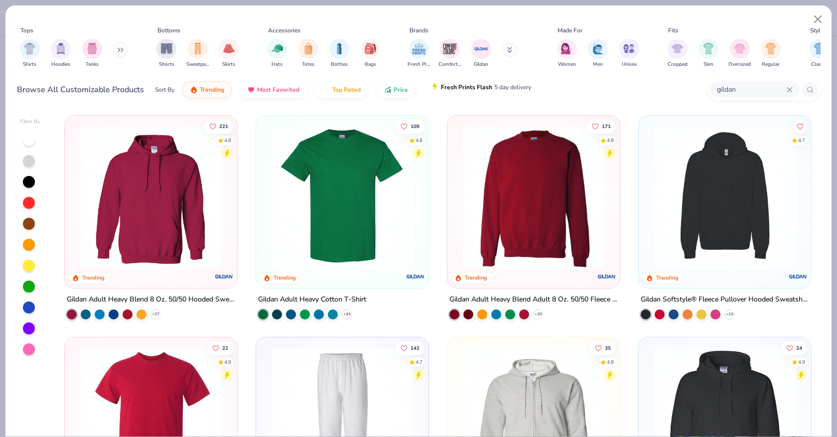
click at [483, 90] on span "Fresh Prints Flash" at bounding box center [466, 87] width 51 height 8
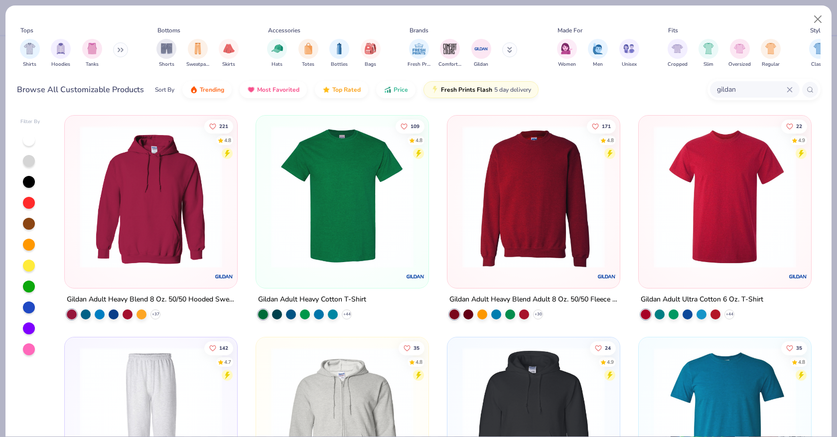
click at [319, 211] on img at bounding box center [342, 197] width 152 height 143
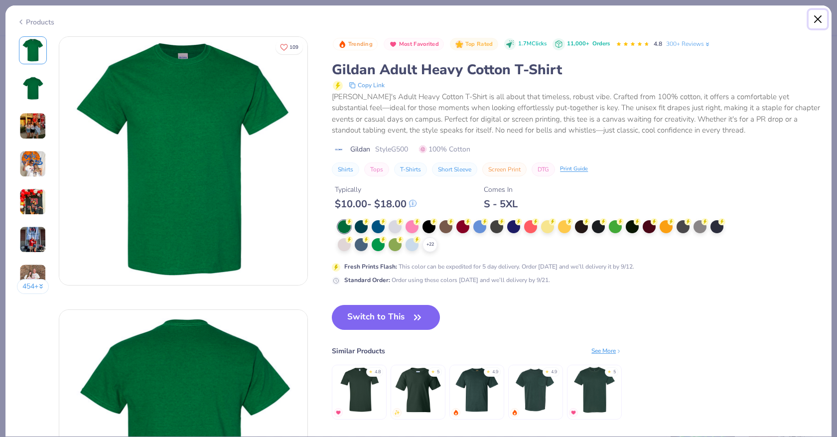
click at [824, 18] on button "Close" at bounding box center [818, 19] width 19 height 19
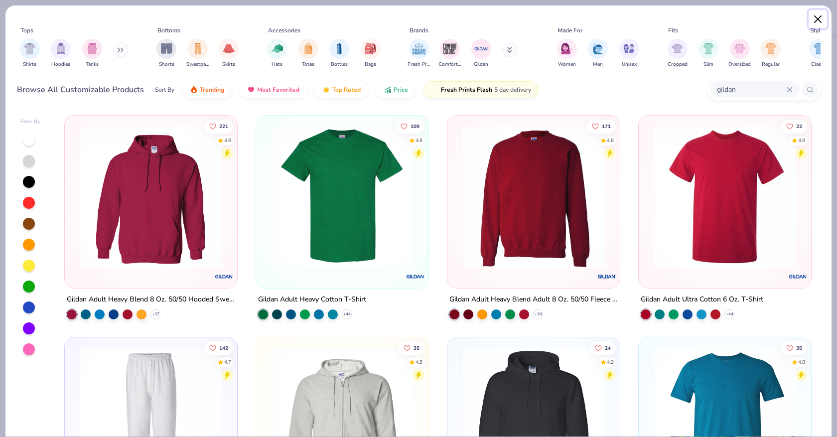
click at [817, 16] on button "Close" at bounding box center [818, 19] width 19 height 19
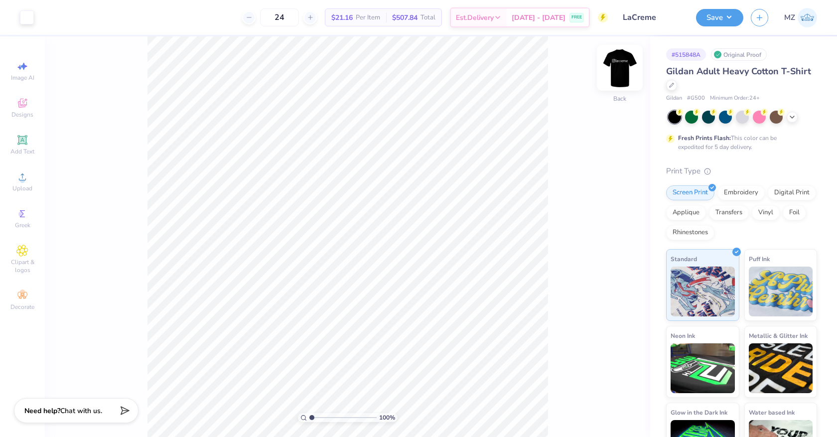
click at [623, 71] on img at bounding box center [620, 68] width 40 height 40
click at [732, 18] on button "Save" at bounding box center [719, 15] width 47 height 17
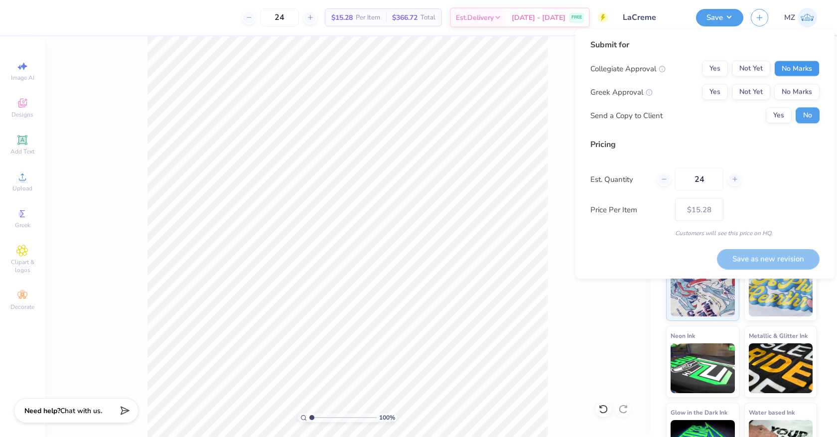
click at [813, 66] on button "No Marks" at bounding box center [796, 69] width 45 height 16
click at [806, 89] on button "No Marks" at bounding box center [796, 92] width 45 height 16
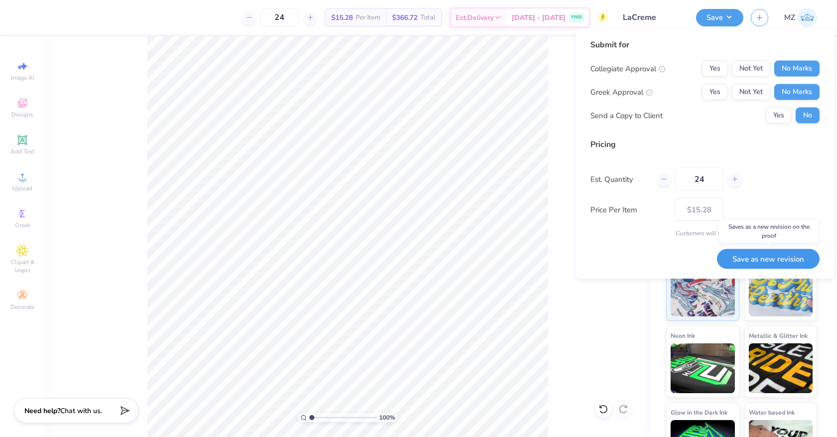
click at [732, 260] on button "Save as new revision" at bounding box center [768, 259] width 103 height 20
type input "$15.28"
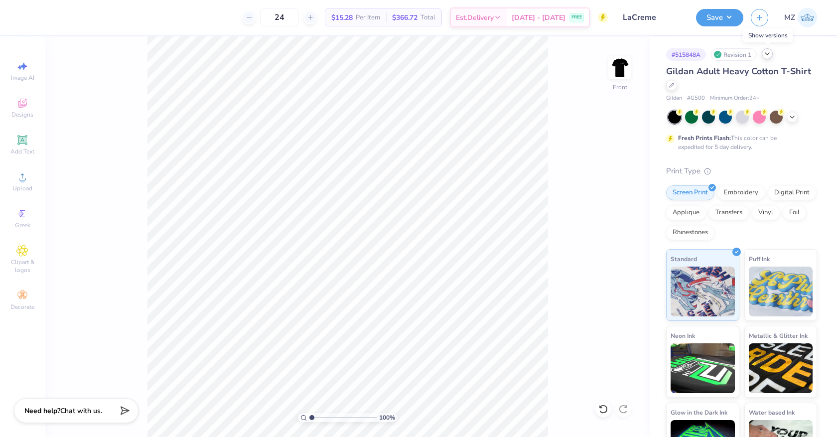
click at [771, 57] on div at bounding box center [767, 53] width 11 height 11
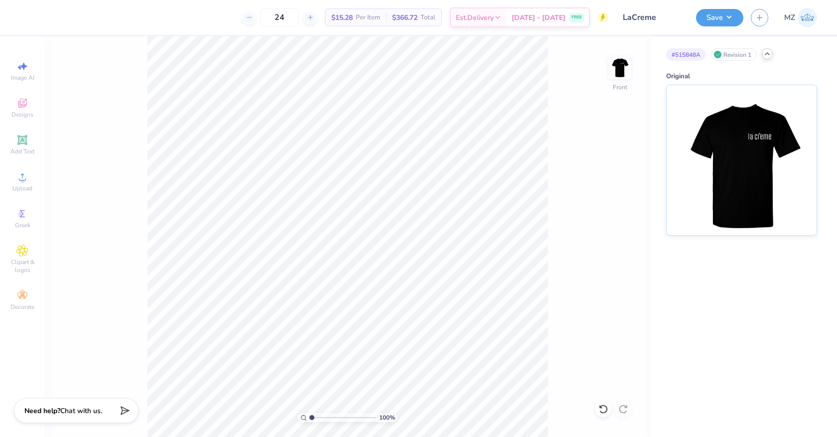
click at [771, 57] on div at bounding box center [767, 53] width 11 height 11
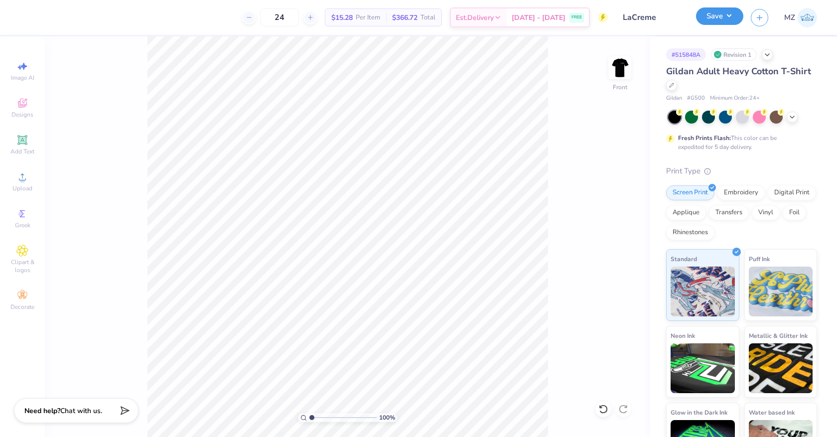
click at [718, 21] on button "Save" at bounding box center [719, 15] width 47 height 17
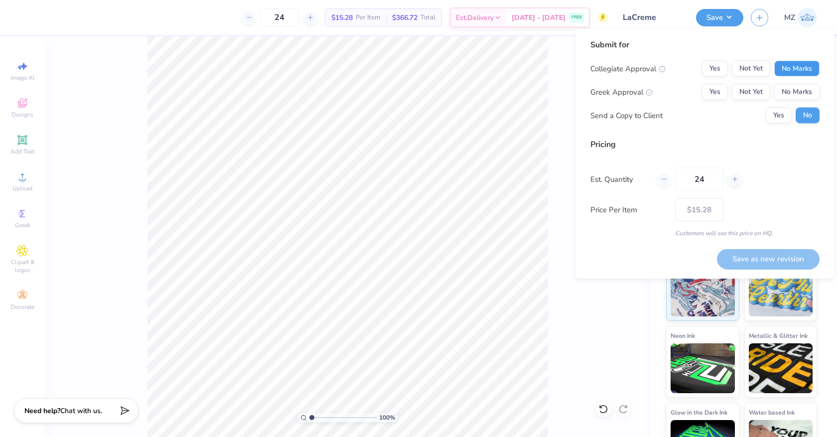
click at [809, 73] on button "No Marks" at bounding box center [796, 69] width 45 height 16
click at [808, 93] on button "No Marks" at bounding box center [796, 92] width 45 height 16
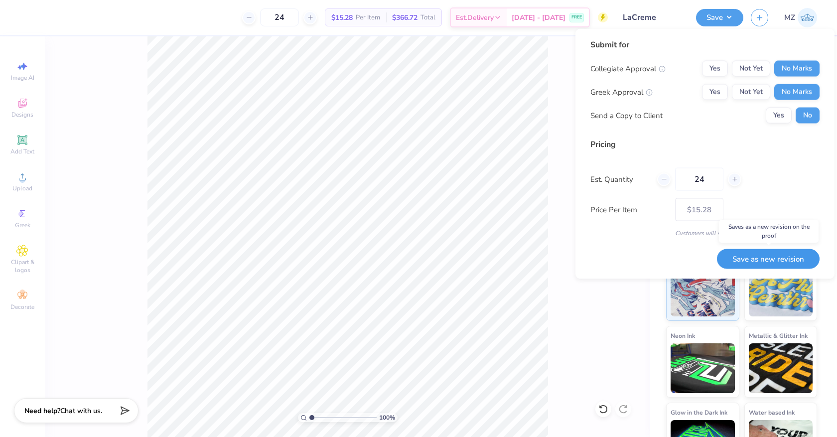
click at [740, 261] on button "Save as new revision" at bounding box center [768, 259] width 103 height 20
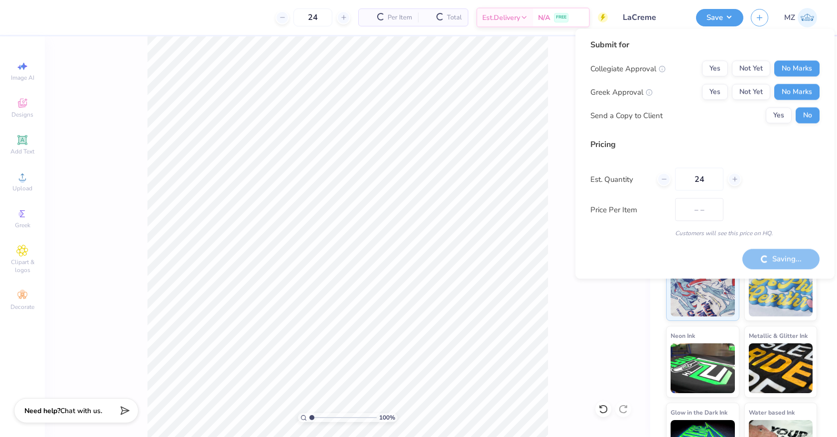
type input "$15.28"
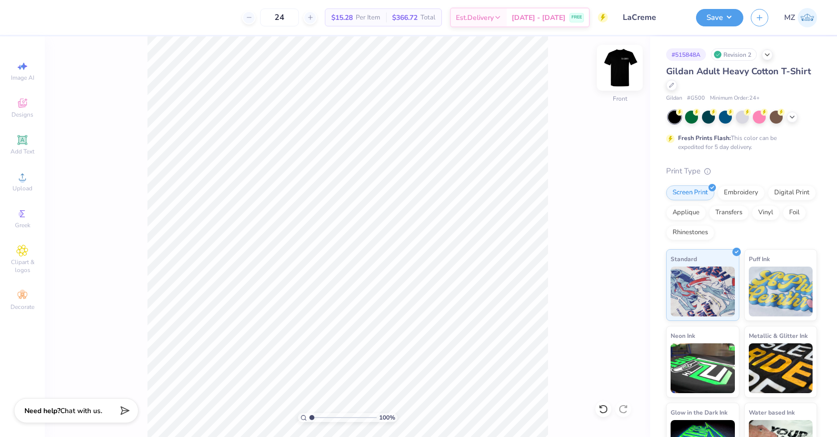
click at [619, 71] on img at bounding box center [620, 68] width 40 height 40
type input "4.12"
click at [27, 121] on div "Designs" at bounding box center [22, 107] width 35 height 29
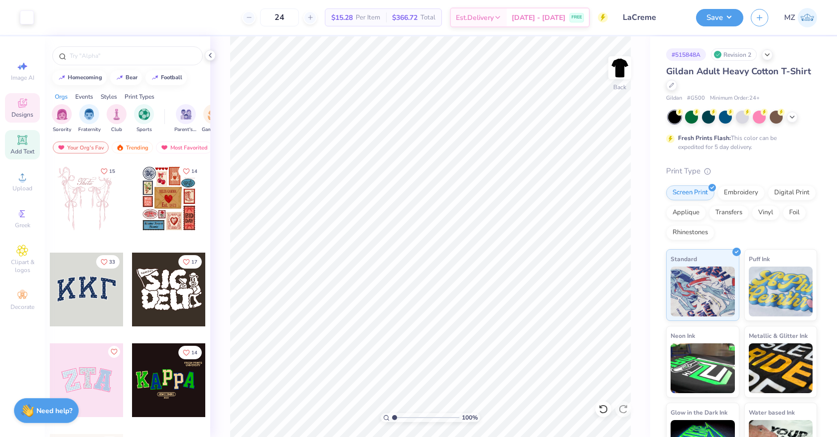
click at [28, 141] on div "Add Text" at bounding box center [22, 144] width 35 height 29
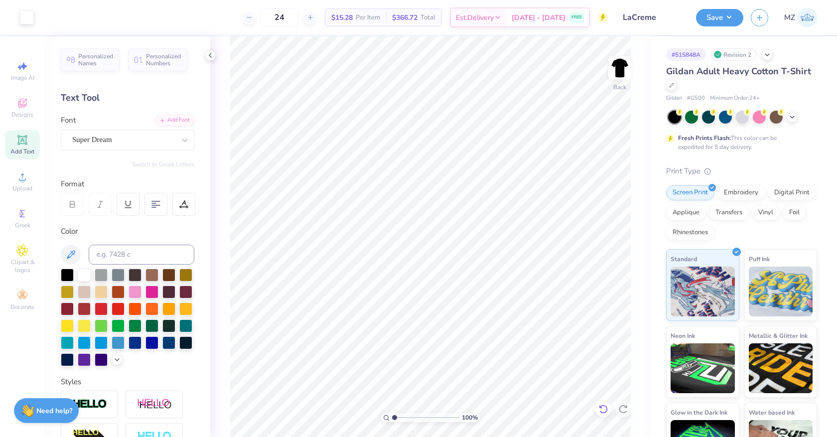
click at [607, 415] on div at bounding box center [603, 409] width 16 height 16
click at [628, 404] on icon at bounding box center [623, 409] width 10 height 10
click at [32, 304] on span "Decorate" at bounding box center [22, 307] width 24 height 8
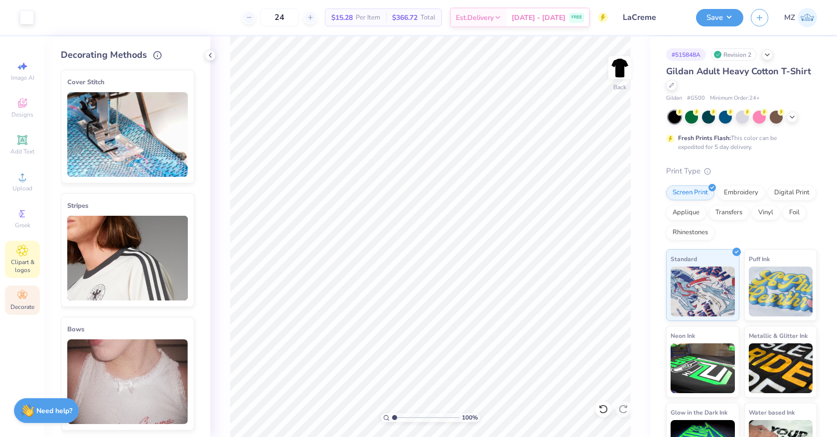
click at [26, 269] on span "Clipart & logos" at bounding box center [22, 266] width 35 height 16
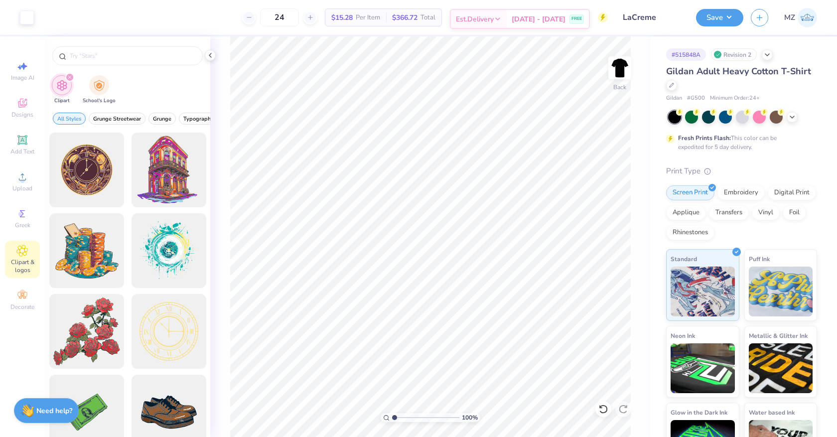
click at [555, 20] on span "[DATE] - [DATE]" at bounding box center [539, 19] width 54 height 10
click at [623, 75] on img at bounding box center [620, 68] width 40 height 40
click at [625, 70] on img at bounding box center [620, 68] width 40 height 40
click at [615, 64] on img at bounding box center [620, 68] width 40 height 40
click at [615, 64] on img at bounding box center [620, 68] width 20 height 20
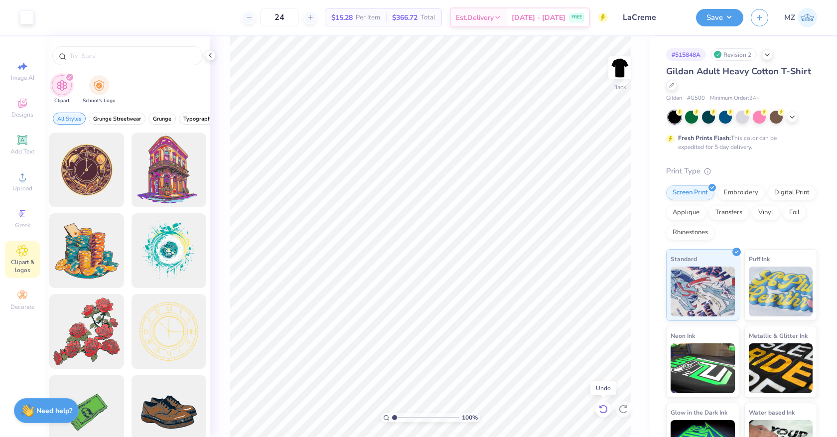
click at [602, 405] on icon at bounding box center [603, 409] width 10 height 10
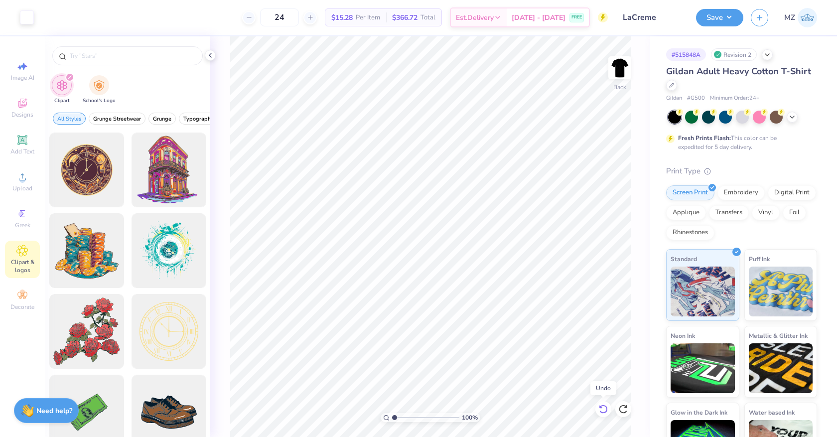
click at [602, 405] on icon at bounding box center [603, 409] width 10 height 10
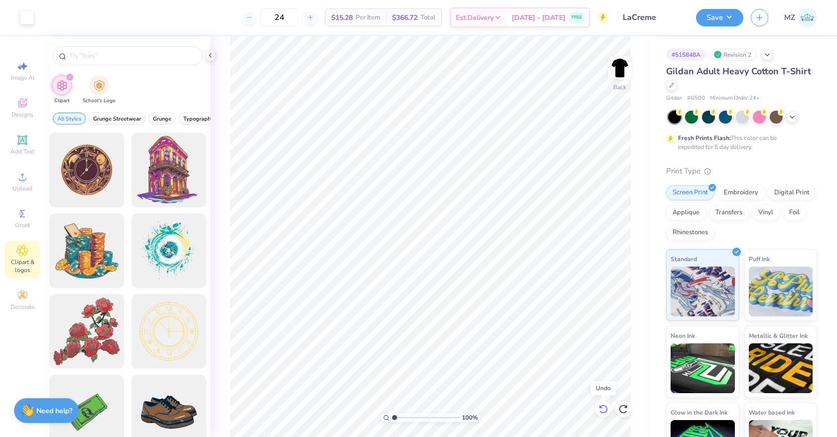
click at [602, 405] on icon at bounding box center [603, 409] width 10 height 10
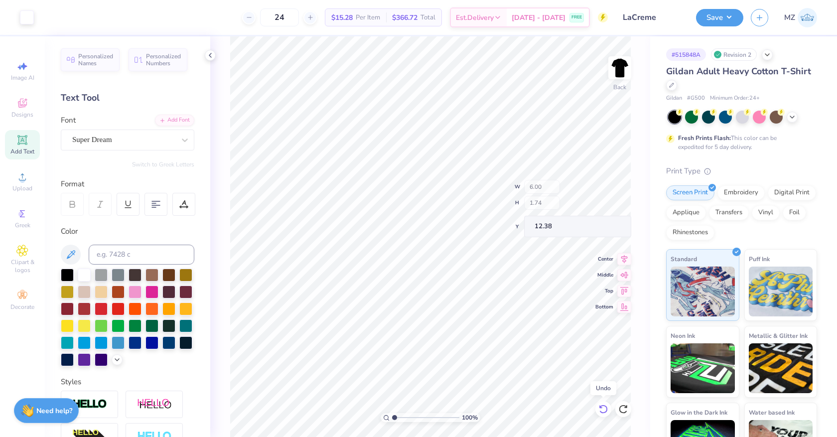
click at [602, 405] on icon at bounding box center [603, 409] width 10 height 10
click at [607, 411] on icon at bounding box center [603, 409] width 10 height 10
click at [627, 410] on icon at bounding box center [623, 409] width 10 height 10
click at [627, 407] on icon at bounding box center [623, 409] width 10 height 10
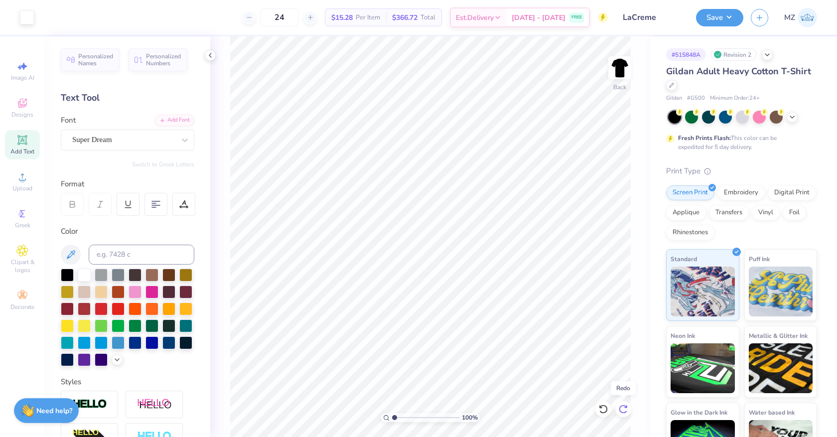
click at [627, 407] on icon at bounding box center [623, 409] width 10 height 10
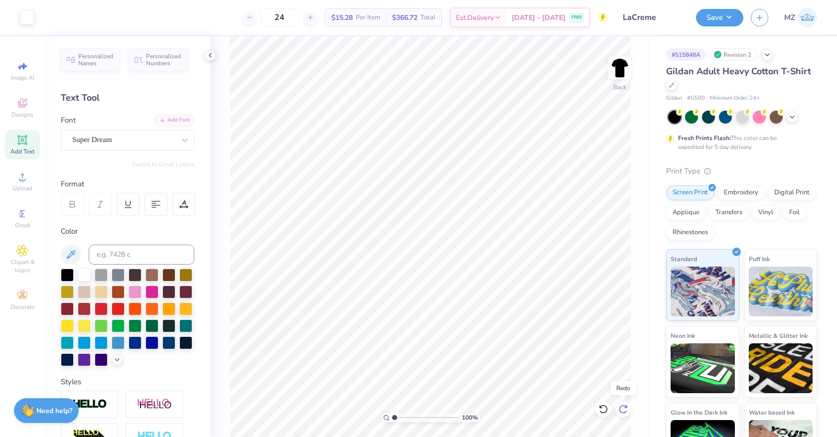
click at [627, 407] on icon at bounding box center [623, 409] width 10 height 10
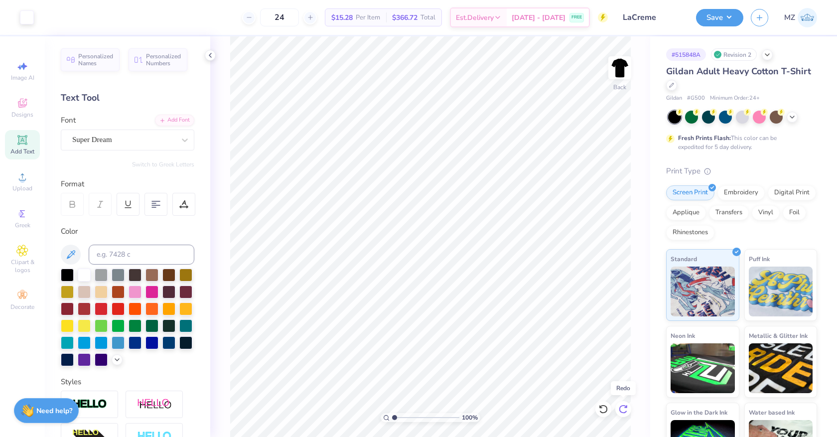
click at [627, 407] on icon at bounding box center [623, 409] width 10 height 10
click at [601, 409] on icon at bounding box center [603, 409] width 10 height 10
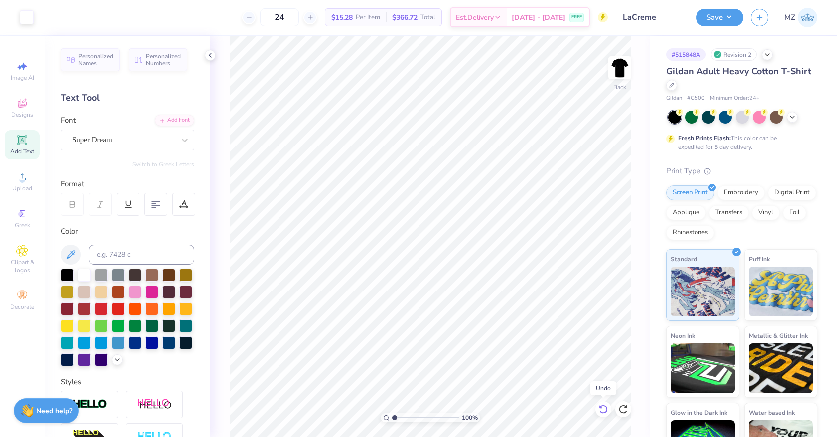
click at [601, 409] on icon at bounding box center [603, 409] width 10 height 10
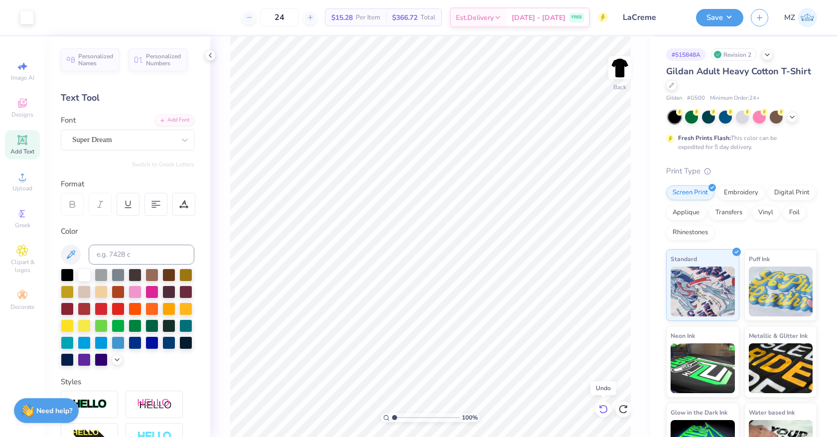
click at [601, 409] on icon at bounding box center [603, 409] width 10 height 10
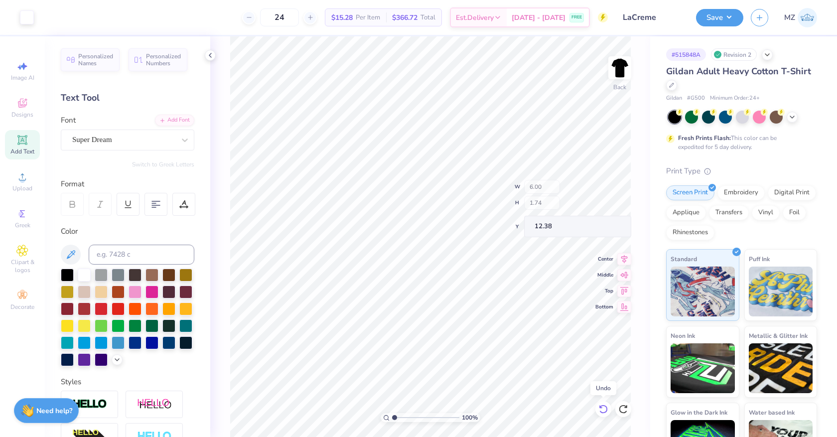
click at [601, 409] on icon at bounding box center [603, 409] width 10 height 10
click at [618, 411] on icon at bounding box center [623, 409] width 10 height 10
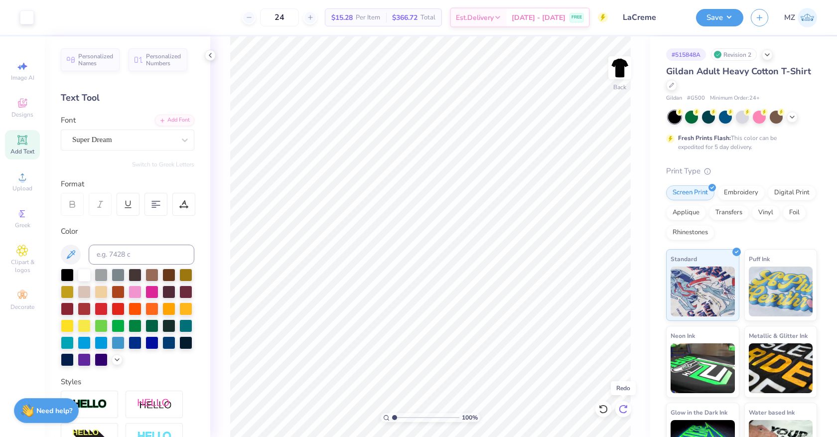
click at [618, 411] on icon at bounding box center [623, 409] width 10 height 10
click at [601, 411] on icon at bounding box center [603, 409] width 10 height 10
click at [625, 409] on icon at bounding box center [623, 409] width 10 height 10
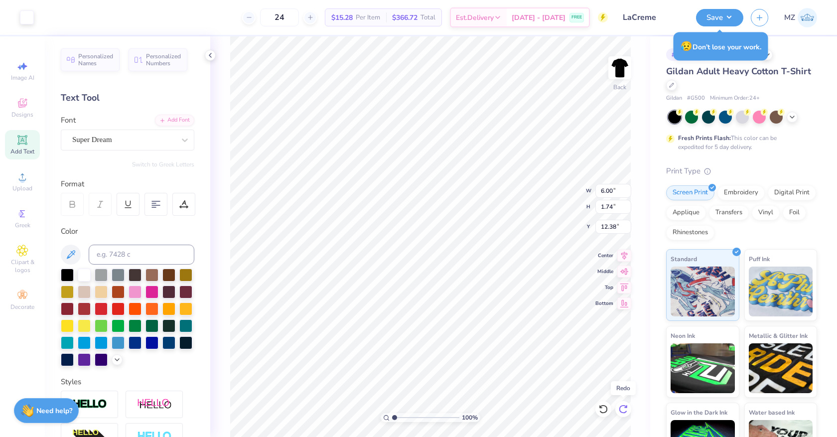
click at [625, 409] on icon at bounding box center [623, 409] width 10 height 10
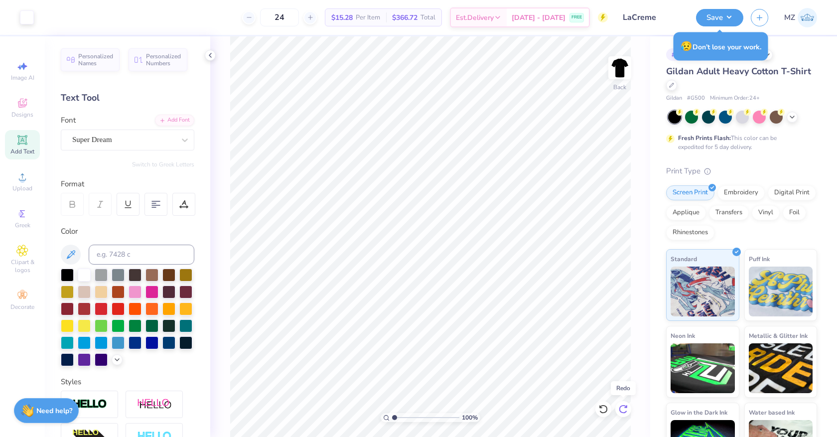
click at [625, 409] on icon at bounding box center [623, 409] width 10 height 10
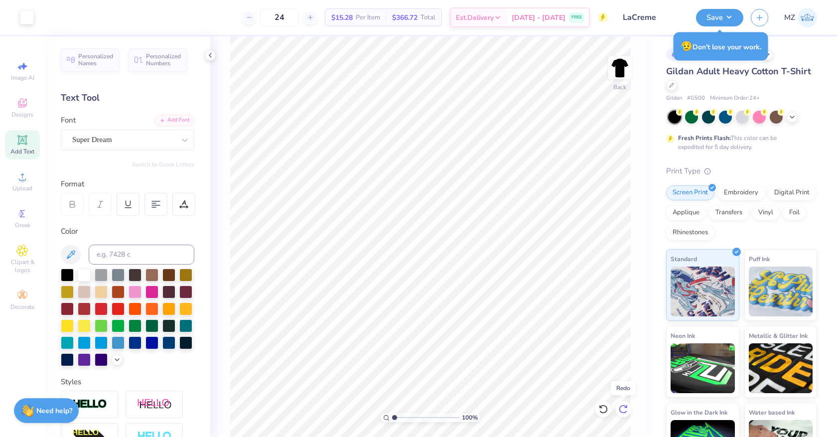
click at [625, 409] on icon at bounding box center [623, 409] width 10 height 10
click at [735, 21] on button "Save" at bounding box center [719, 15] width 47 height 17
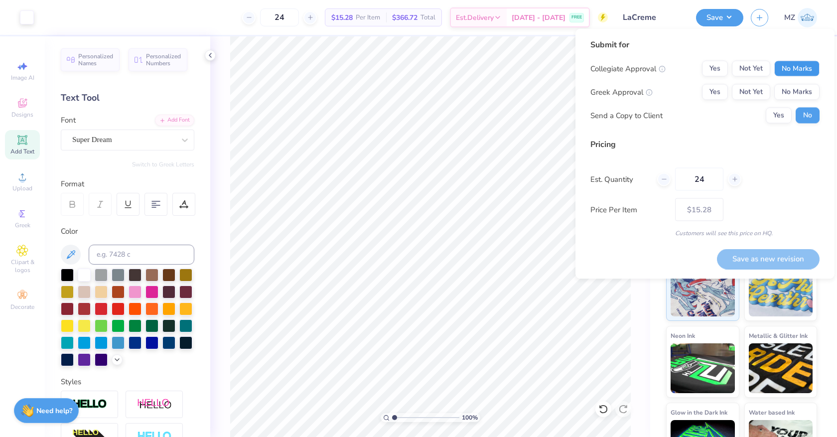
click at [800, 70] on button "No Marks" at bounding box center [796, 69] width 45 height 16
click at [800, 90] on button "No Marks" at bounding box center [796, 92] width 45 height 16
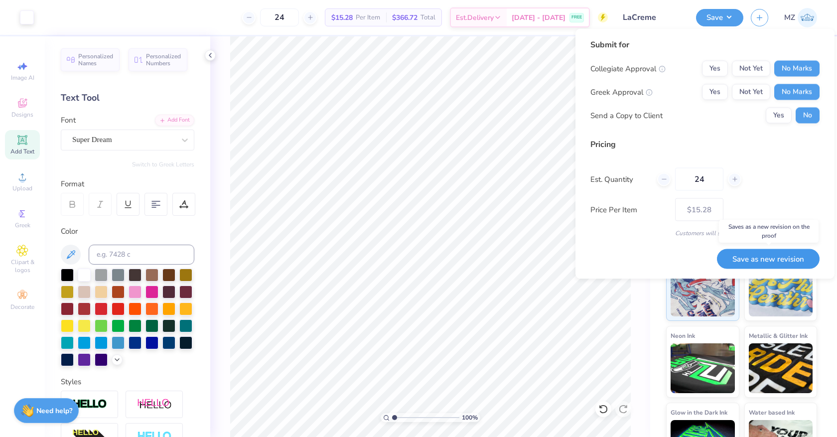
click at [764, 257] on button "Save as new revision" at bounding box center [768, 259] width 103 height 20
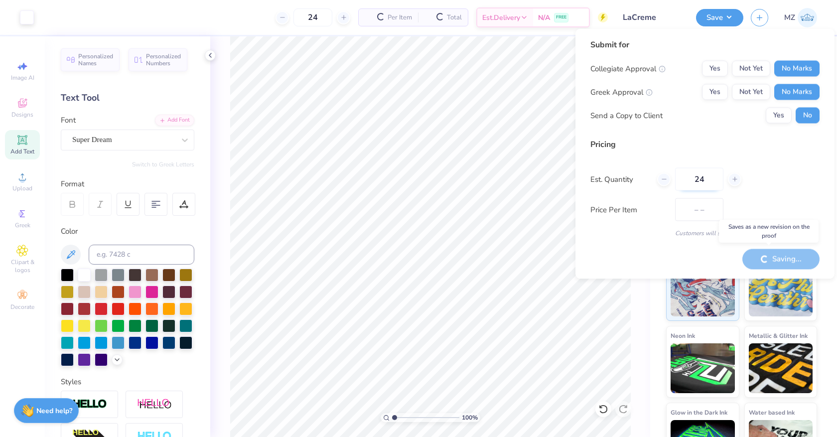
type input "$15.28"
